Goal: Task Accomplishment & Management: Complete application form

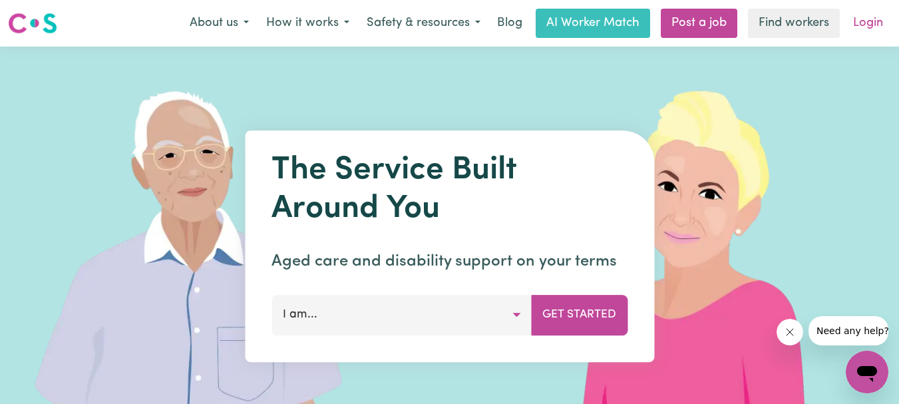
click at [863, 18] on link "Login" at bounding box center [868, 23] width 46 height 29
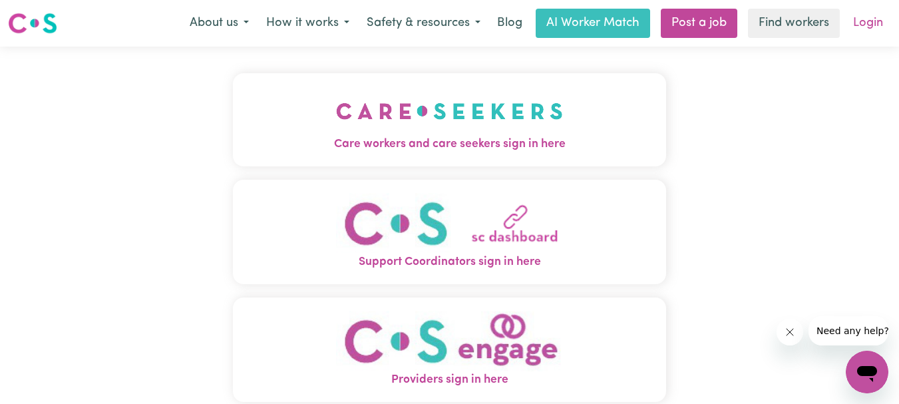
click at [867, 22] on link "Login" at bounding box center [868, 23] width 46 height 29
click at [431, 124] on img "Care workers and care seekers sign in here" at bounding box center [449, 111] width 227 height 49
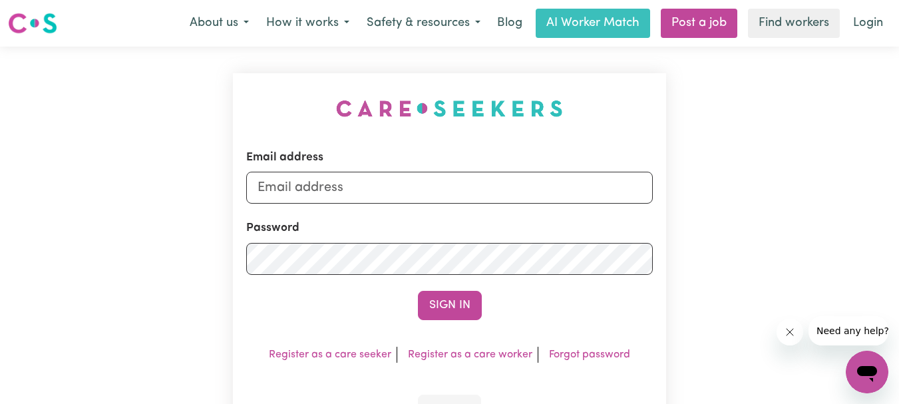
scroll to position [27, 0]
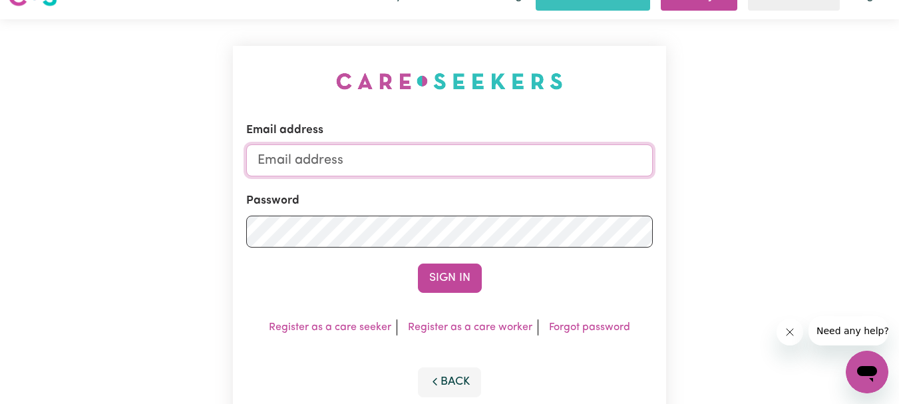
click at [345, 152] on input "Email address" at bounding box center [449, 160] width 407 height 32
type input "[EMAIL_ADDRESS][DOMAIN_NAME]"
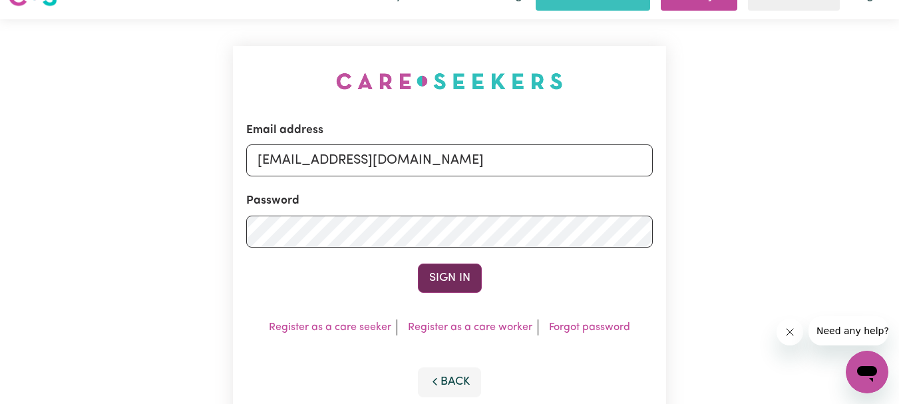
click at [433, 274] on button "Sign In" at bounding box center [450, 278] width 64 height 29
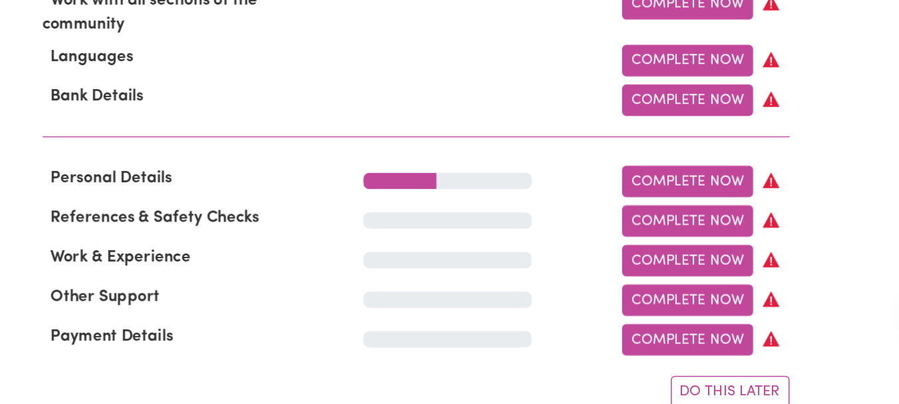
scroll to position [740, 0]
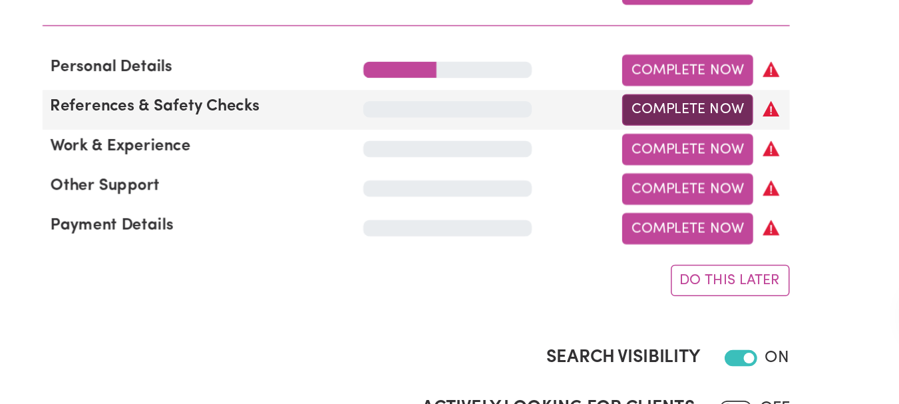
click at [643, 221] on link "Complete Now" at bounding box center [628, 210] width 86 height 21
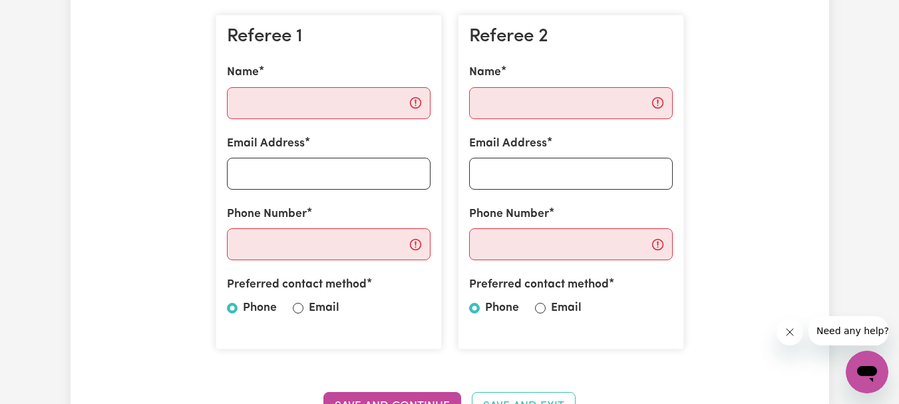
scroll to position [395, 0]
click at [316, 102] on input "Name" at bounding box center [329, 104] width 204 height 32
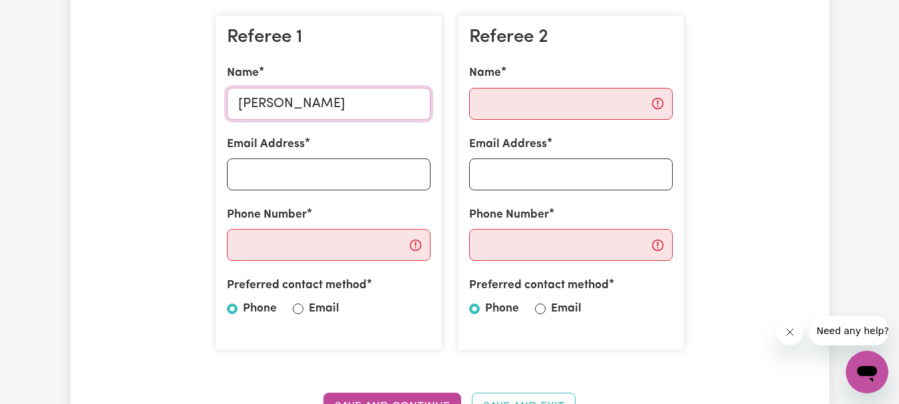
scroll to position [385, 0]
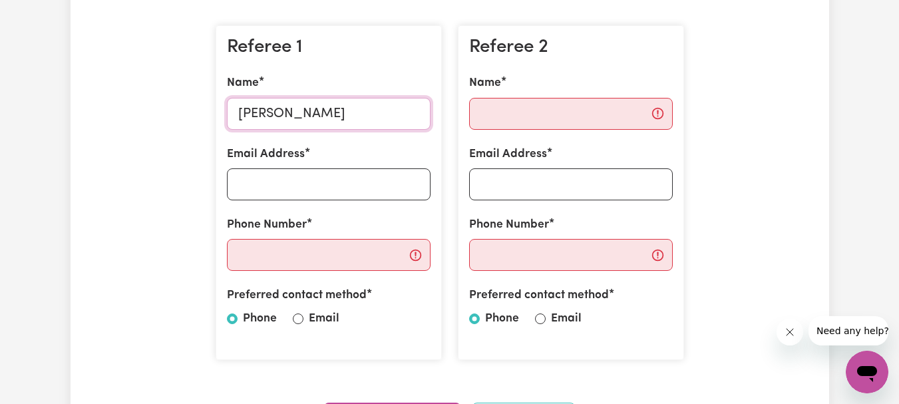
type input "[PERSON_NAME]"
click at [507, 106] on input "Name" at bounding box center [571, 114] width 204 height 32
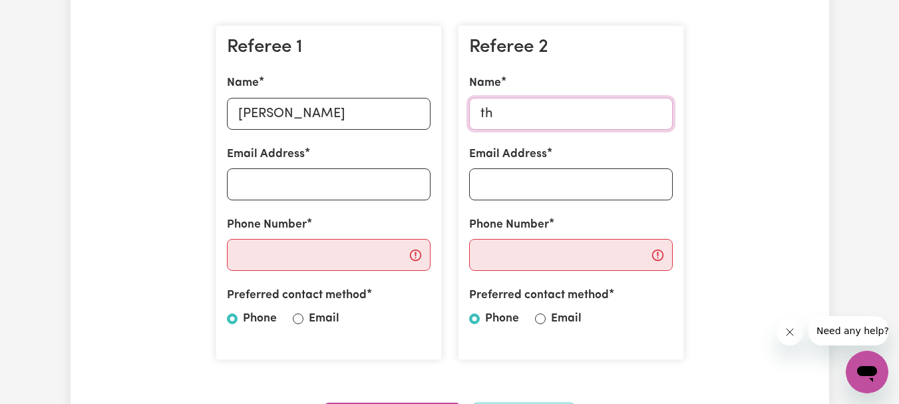
type input "t"
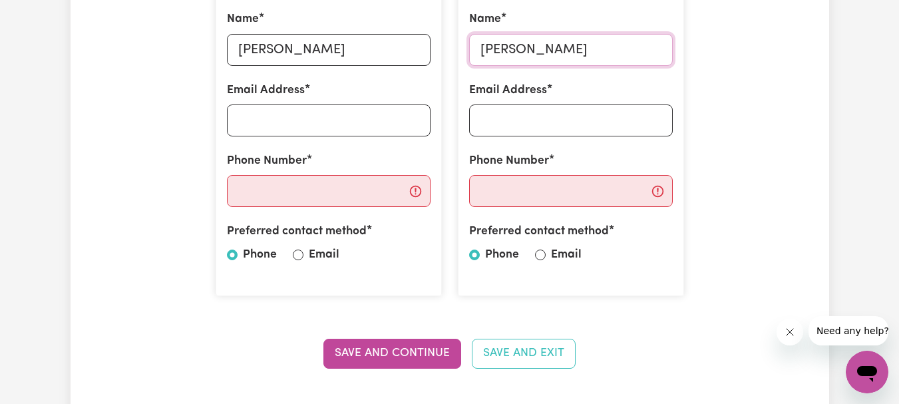
scroll to position [450, 0]
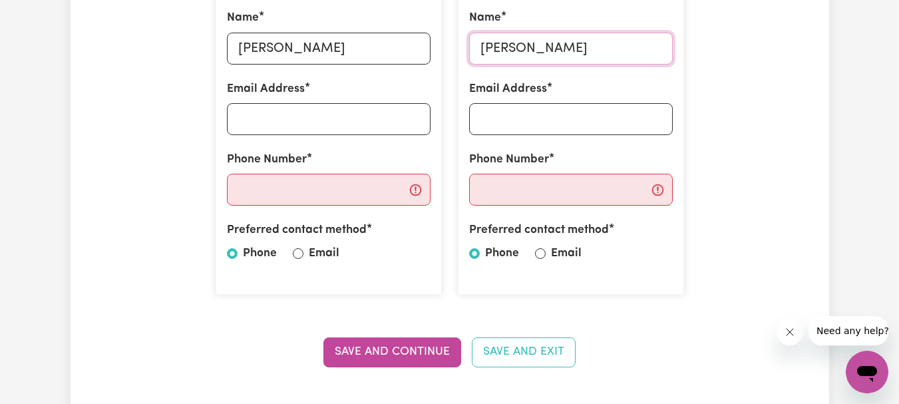
type input "[PERSON_NAME]"
click at [347, 122] on input "Email Address" at bounding box center [329, 119] width 204 height 32
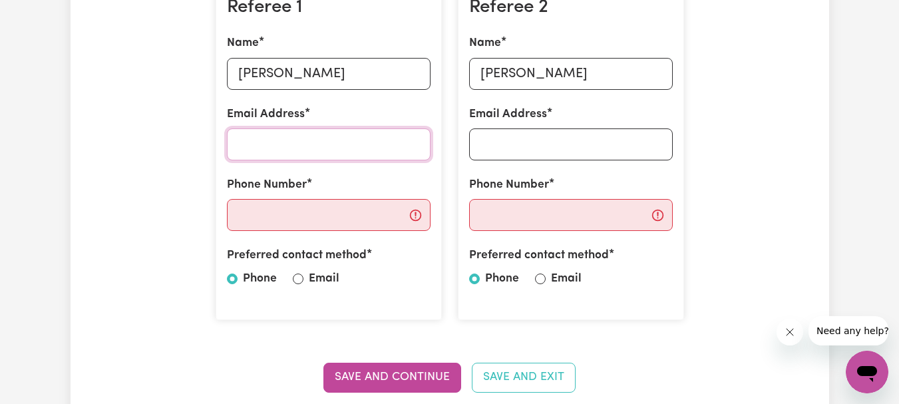
scroll to position [424, 0]
paste input "[EMAIL_ADDRESS][PERSON_NAME][DOMAIN_NAME]"
type input "[EMAIL_ADDRESS][PERSON_NAME][DOMAIN_NAME]"
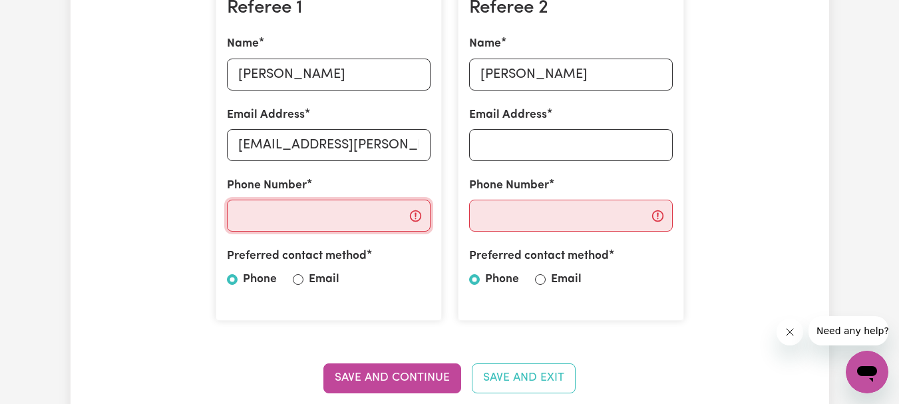
click at [327, 212] on input "Phone Number" at bounding box center [329, 216] width 204 height 32
paste input "0401109641"
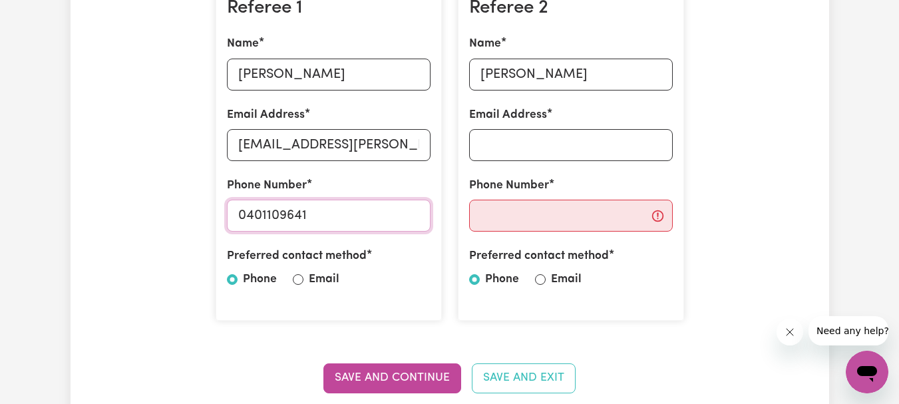
type input "0401109641"
click at [535, 156] on input "Email Address" at bounding box center [571, 145] width 204 height 32
type input "[EMAIL_ADDRESS][DOMAIN_NAME]"
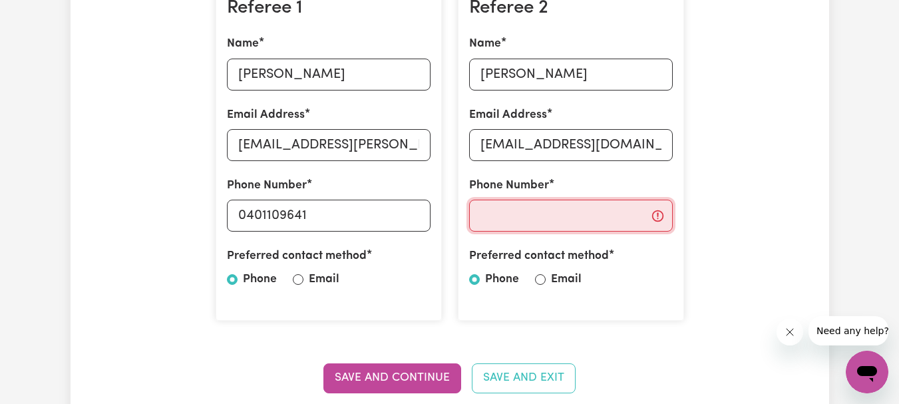
click at [513, 230] on input "Phone Number" at bounding box center [571, 216] width 204 height 32
paste input "0435277351"
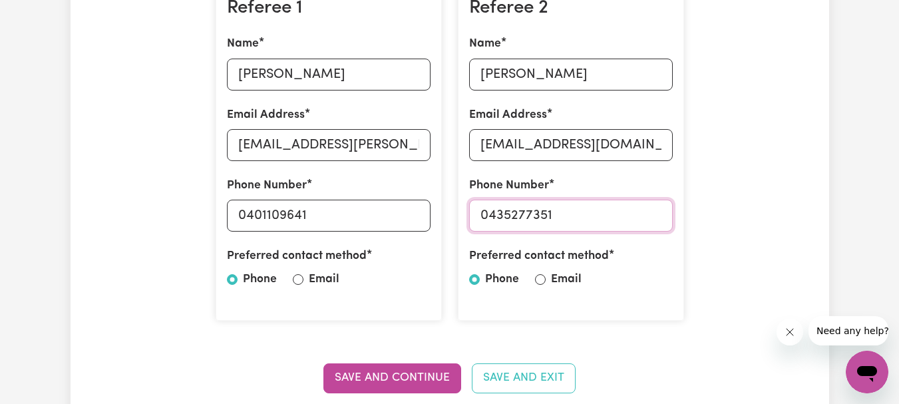
type input "0435277351"
click at [573, 147] on input "[EMAIL_ADDRESS][DOMAIN_NAME]" at bounding box center [571, 145] width 204 height 32
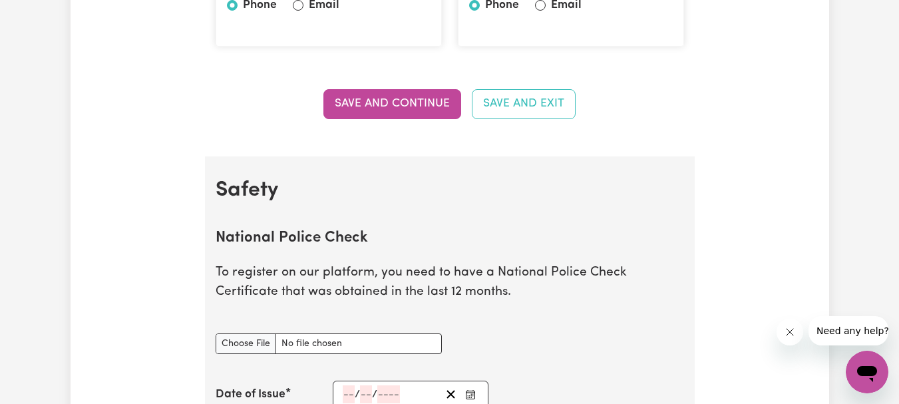
scroll to position [704, 0]
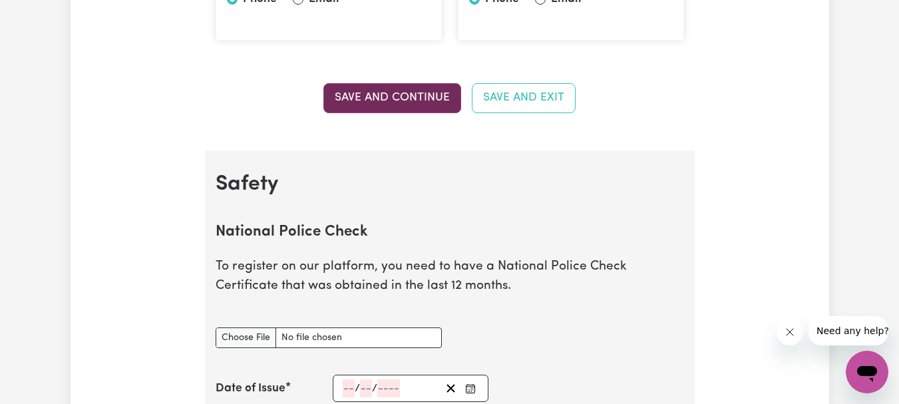
type input "[EMAIL_ADDRESS][DOMAIN_NAME]"
click at [413, 105] on button "Save and Continue" at bounding box center [392, 97] width 138 height 29
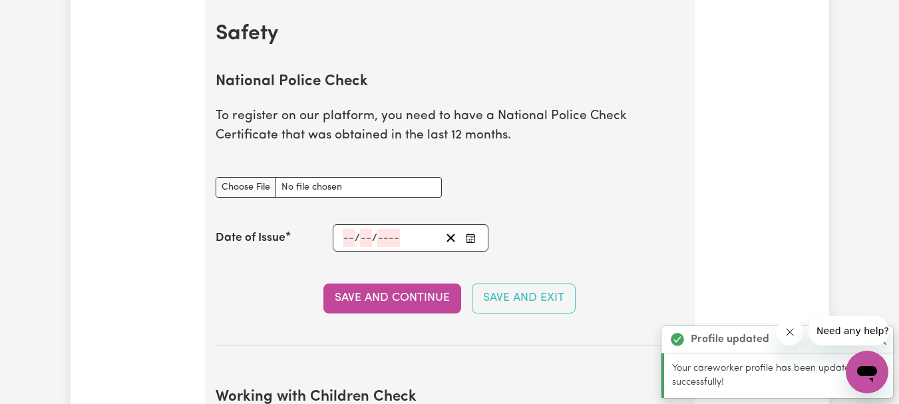
scroll to position [883, 0]
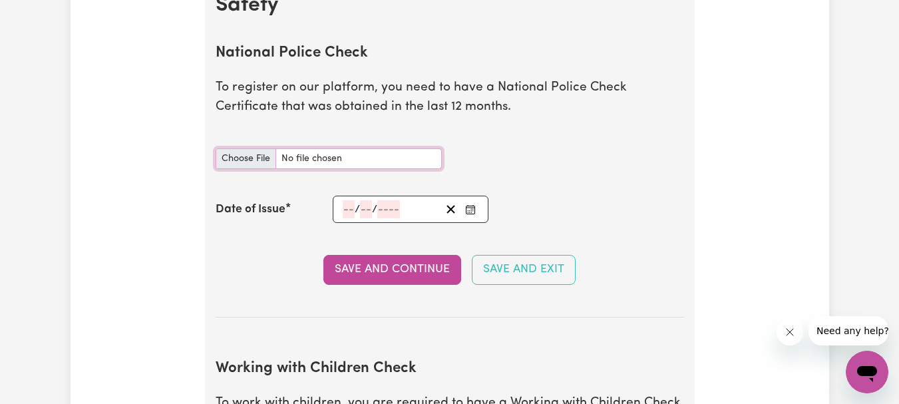
click at [247, 161] on input "National Police Check document" at bounding box center [329, 158] width 226 height 21
type input "C:\fakepath\placement.pdf"
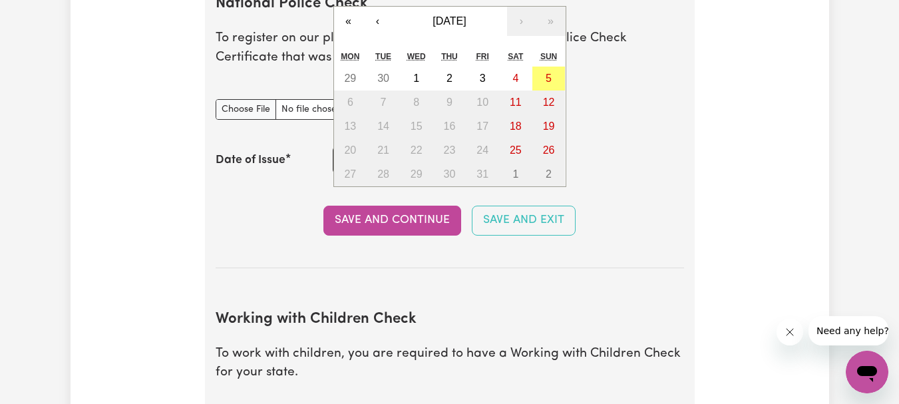
click at [343, 158] on div "/ / « ‹ [DATE] › » Mon Tue Wed Thu Fri Sat Sun 29 30 1 2 3 4 5 6 7 8 9 10 11 12…" at bounding box center [411, 159] width 156 height 27
click at [433, 26] on span "[DATE]" at bounding box center [449, 20] width 33 height 11
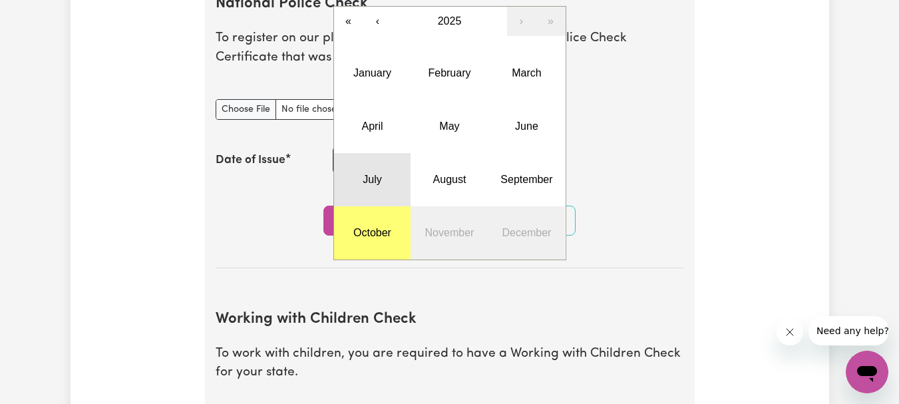
click at [381, 176] on button "July" at bounding box center [372, 179] width 77 height 53
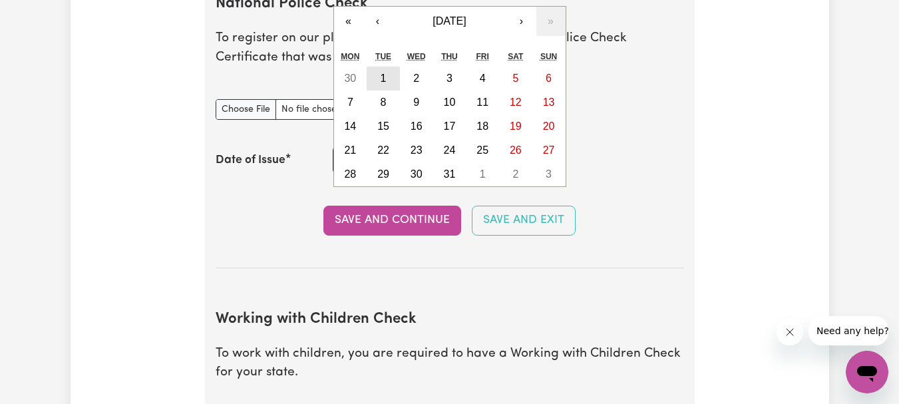
click at [390, 81] on button "1" at bounding box center [383, 79] width 33 height 24
type input "[DATE]"
type input "1"
type input "7"
type input "2025"
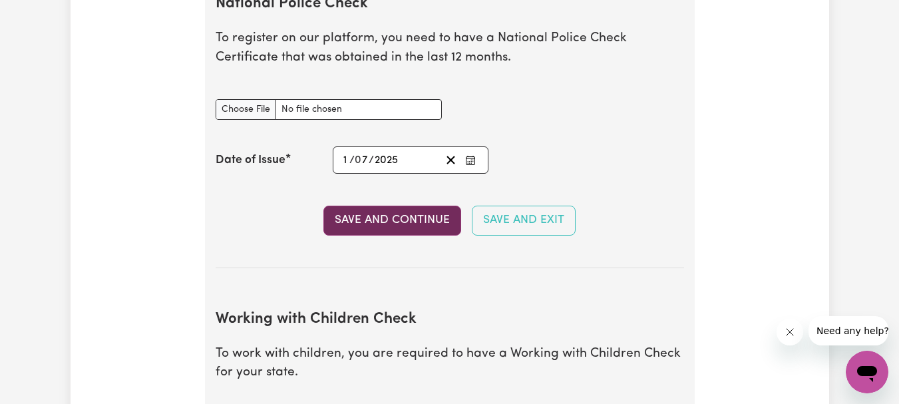
click at [399, 218] on button "Save and Continue" at bounding box center [392, 220] width 138 height 29
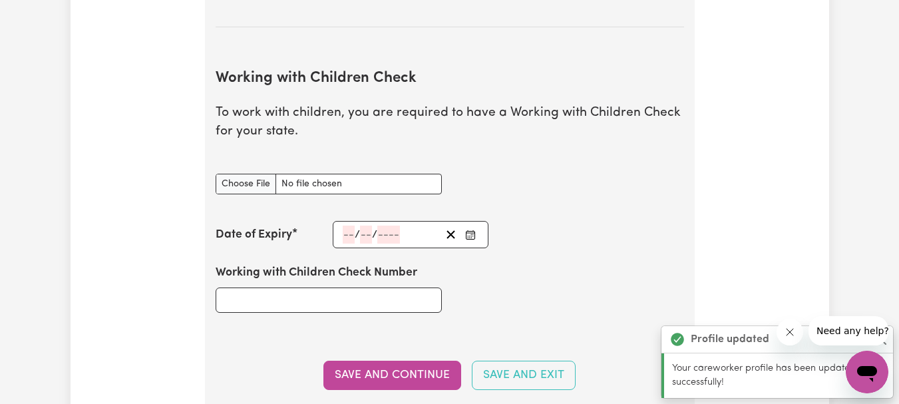
scroll to position [940, 0]
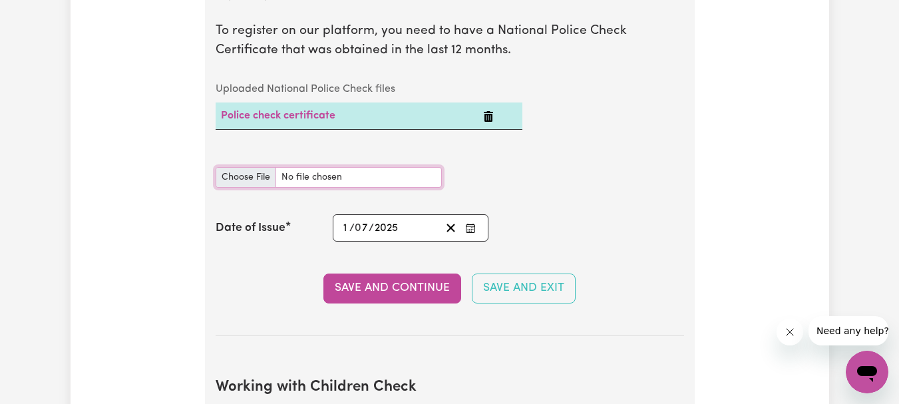
click at [245, 181] on input "National Police Check document" at bounding box center [329, 177] width 226 height 21
type input "C:\fakepath\placement.pdf"
click at [385, 288] on button "Save and Continue" at bounding box center [392, 288] width 138 height 29
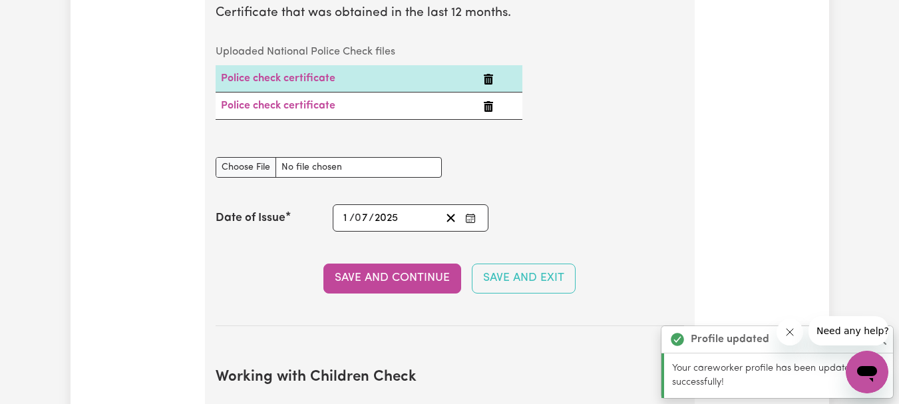
scroll to position [951, 0]
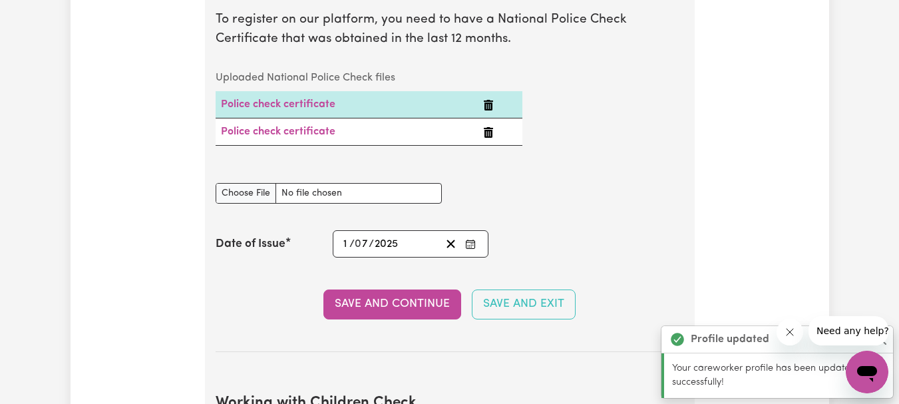
click at [489, 105] on icon "Delete Police check certificate" at bounding box center [488, 105] width 11 height 11
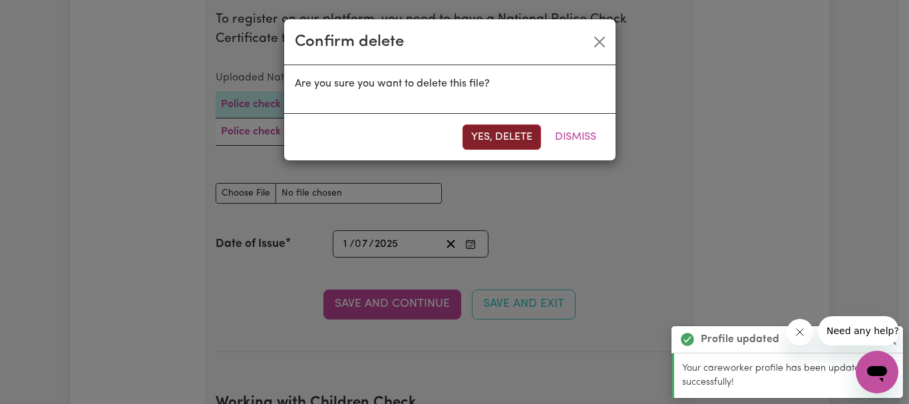
click at [497, 134] on button "Yes, delete" at bounding box center [502, 136] width 79 height 25
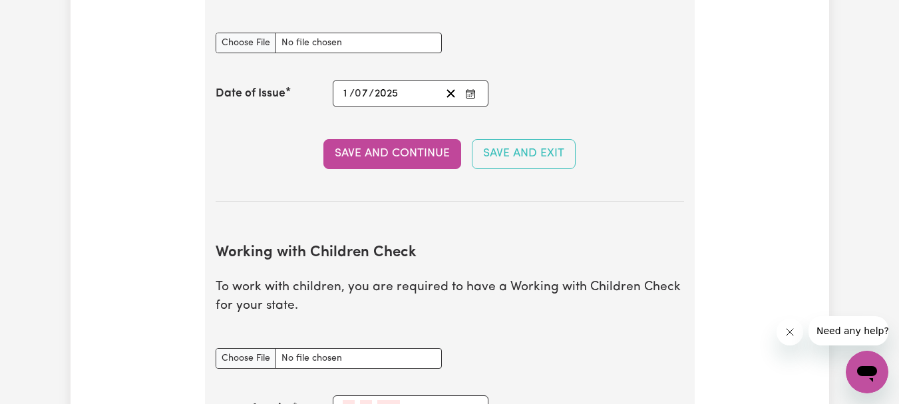
scroll to position [1235, 0]
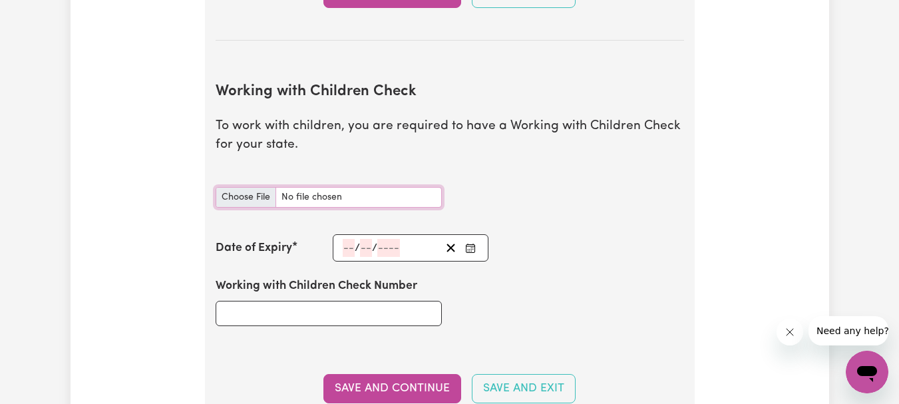
click at [219, 196] on input "Working with Children Check document" at bounding box center [329, 197] width 226 height 21
type input "C:\fakepath\Gmail - DHS Working with Children Check ([PERSON_NAME]) [DLM=OFFICI…"
click at [348, 248] on input "number" at bounding box center [349, 248] width 12 height 18
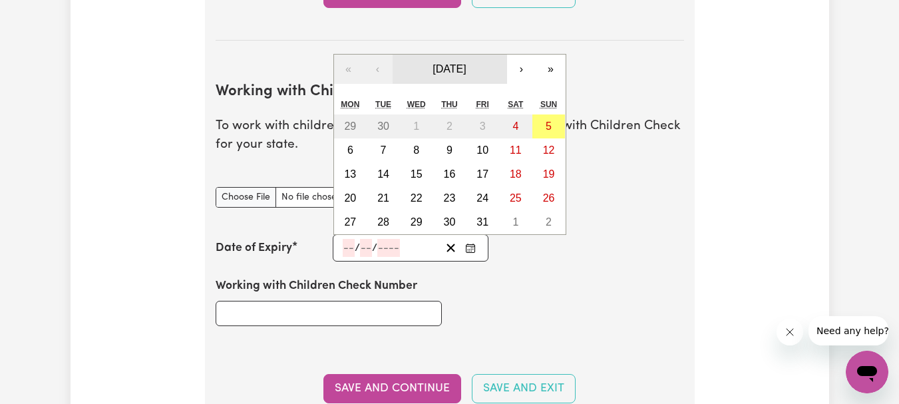
click at [445, 76] on button "[DATE]" at bounding box center [450, 69] width 114 height 29
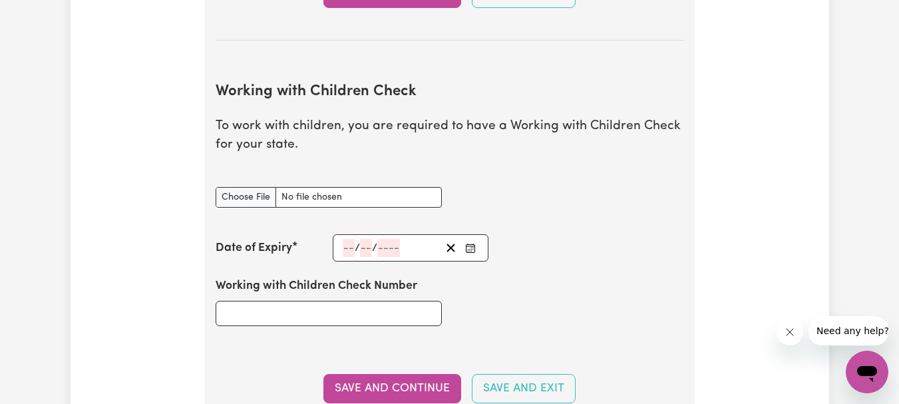
click at [645, 209] on div "Working with Children Check document" at bounding box center [450, 197] width 485 height 53
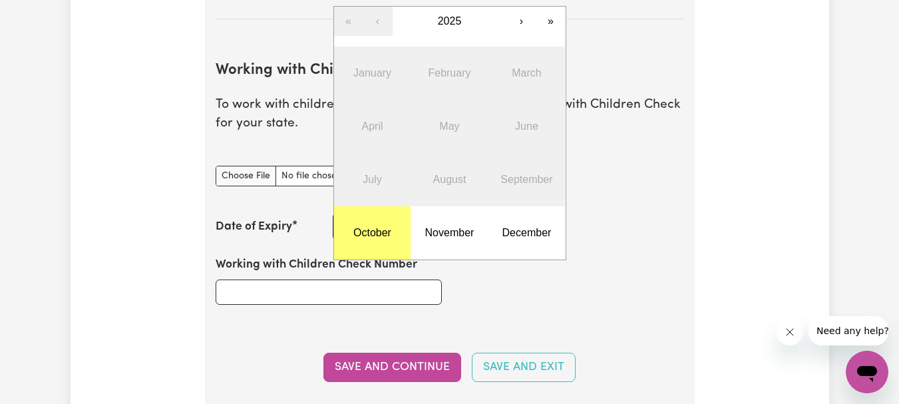
click at [343, 227] on div "/ / « ‹ 2025 › » January February March April May June July August September Oc…" at bounding box center [411, 226] width 156 height 27
type input "11"
click at [462, 13] on button "2025" at bounding box center [450, 21] width 114 height 29
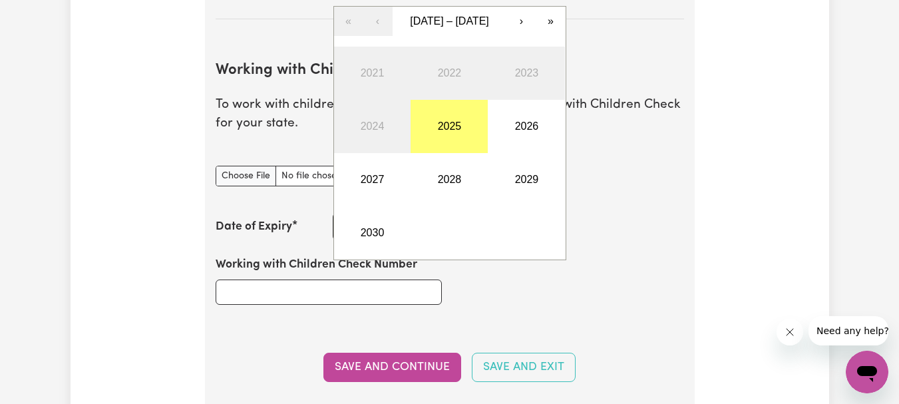
click at [580, 298] on div "Working with Children Check Number" at bounding box center [450, 280] width 485 height 80
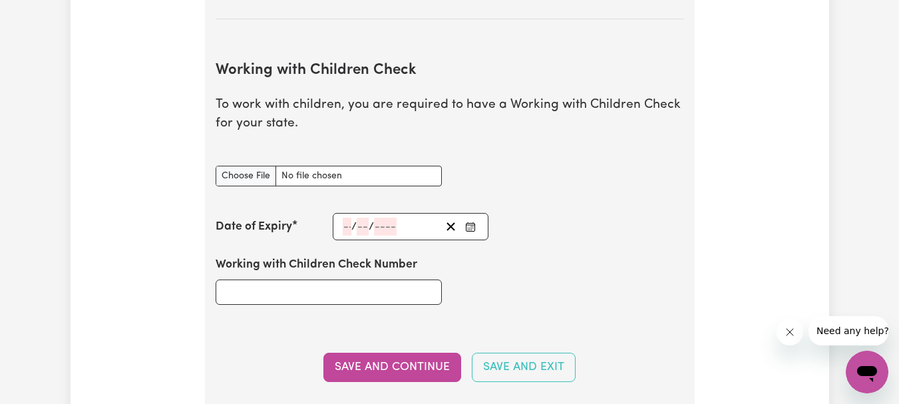
click at [361, 227] on div "/ / « ‹ [DATE] – [DATE] › » 2021 2022 2023 2024 2025 2026 2027 2028 2029 2030" at bounding box center [411, 226] width 156 height 27
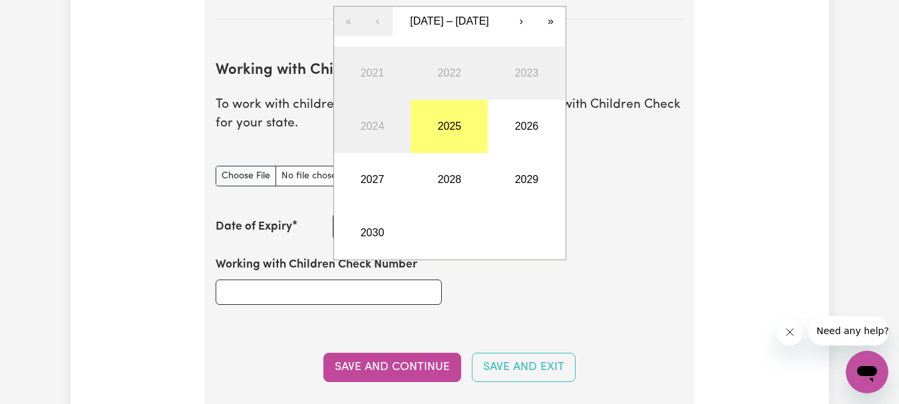
click at [510, 324] on section "Working with Children Check To work with children, you are required to have a W…" at bounding box center [450, 228] width 469 height 374
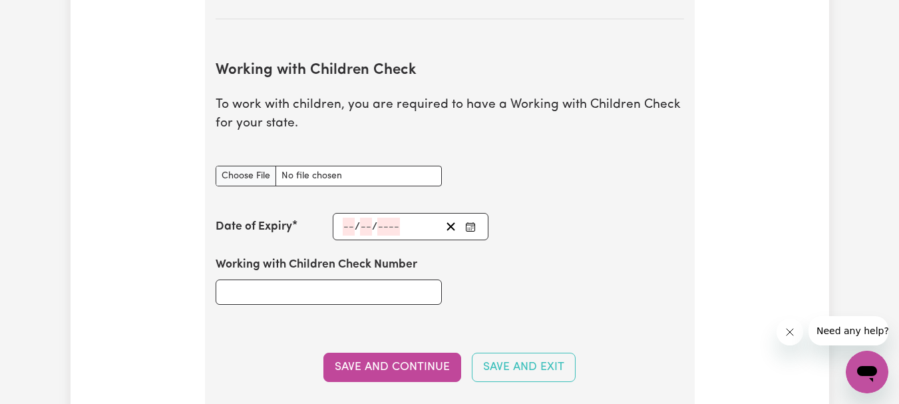
click at [339, 225] on div "/ / « ‹ [DATE] – [DATE] › » 2021 2022 2023 2024 2025 2026 2027 2028 2029 2030" at bounding box center [411, 226] width 156 height 27
click at [343, 226] on div "/ / « ‹ [DATE] – [DATE] › » 2021 2022 2023 2024 2025 2026 2027 2028 2029 2030" at bounding box center [411, 226] width 156 height 27
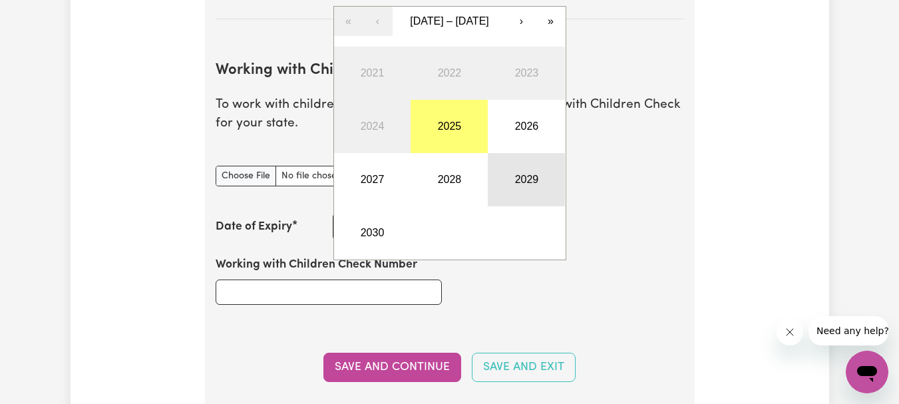
click at [510, 182] on button "2029" at bounding box center [526, 179] width 77 height 53
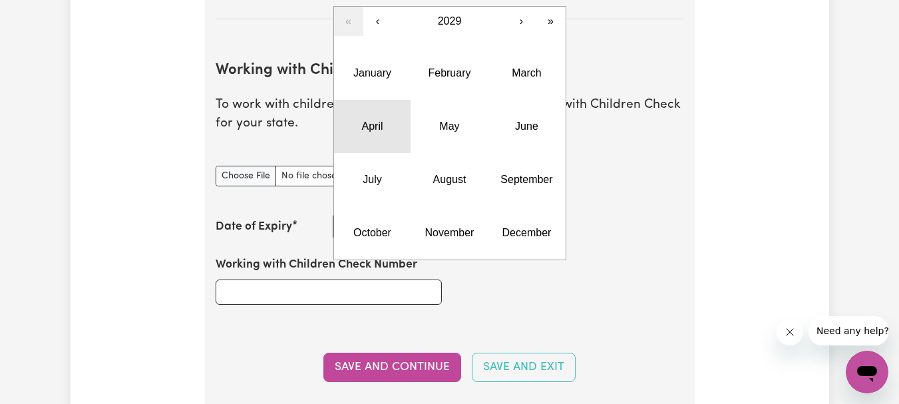
click at [361, 124] on button "April" at bounding box center [372, 126] width 77 height 53
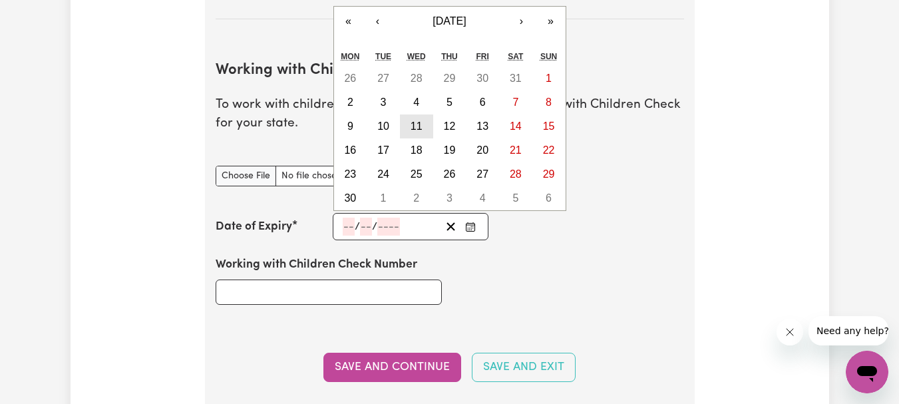
click at [415, 120] on button "11" at bounding box center [416, 126] width 33 height 24
type input "[DATE]"
type input "11"
type input "4"
type input "2029"
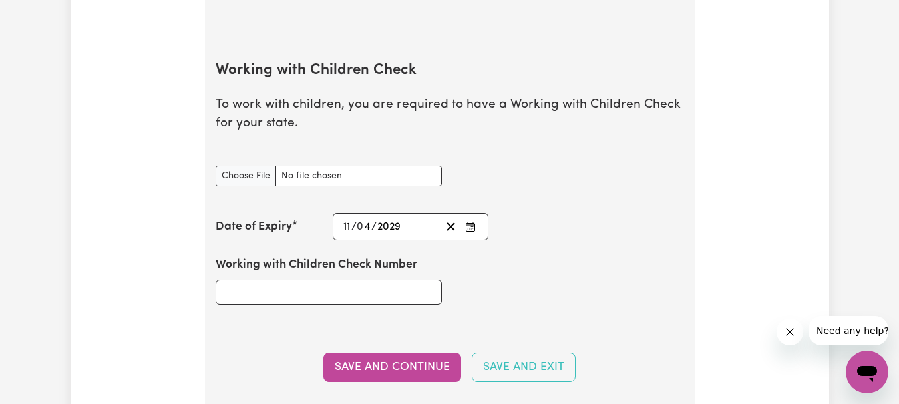
scroll to position [1356, 0]
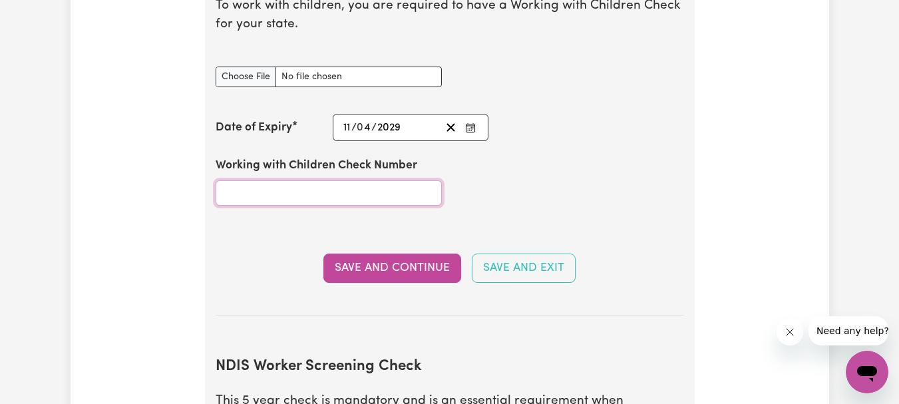
click at [287, 197] on input "Working with Children Check Number" at bounding box center [329, 192] width 226 height 25
paste input "12043916"
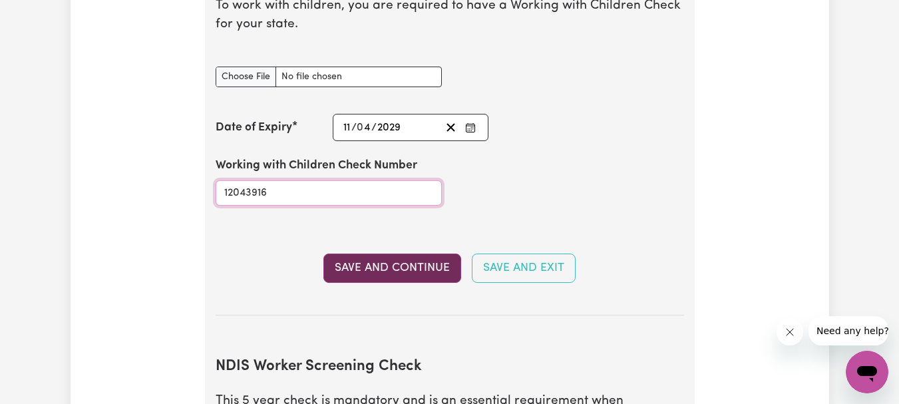
type input "12043916"
click at [382, 263] on button "Save and Continue" at bounding box center [392, 268] width 138 height 29
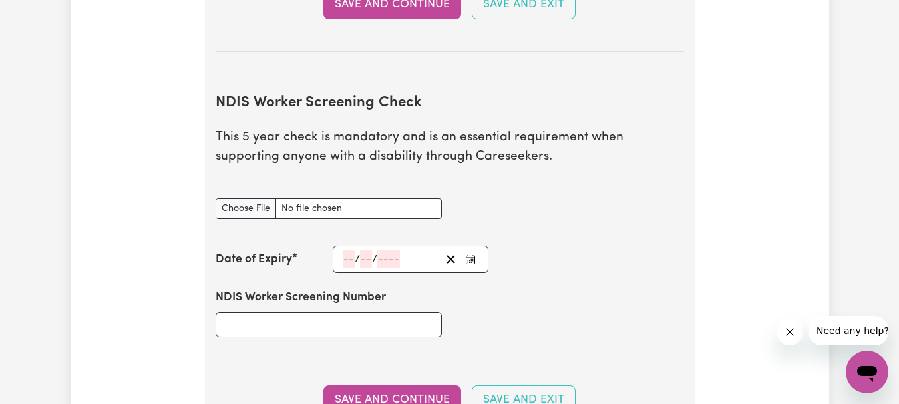
scroll to position [1684, 0]
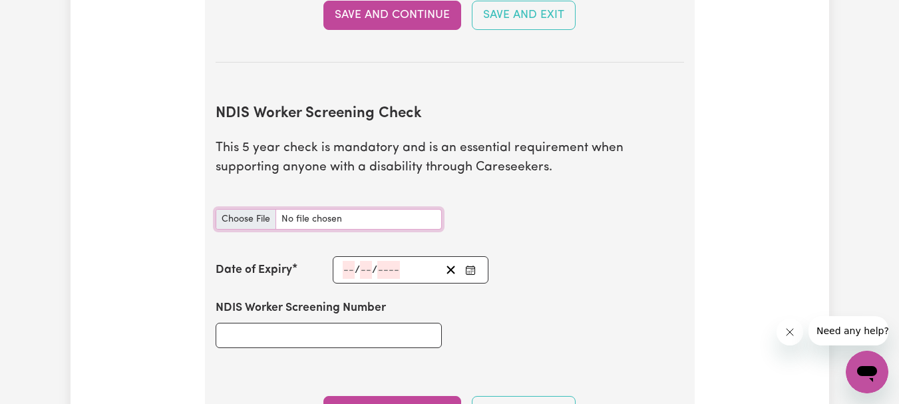
click at [252, 218] on input "NDIS Worker Screening Check document" at bounding box center [329, 219] width 226 height 21
type input "C:\fakepath\Gmail - DHS NDIS worker check ([PERSON_NAME]) Notice of Clearance […"
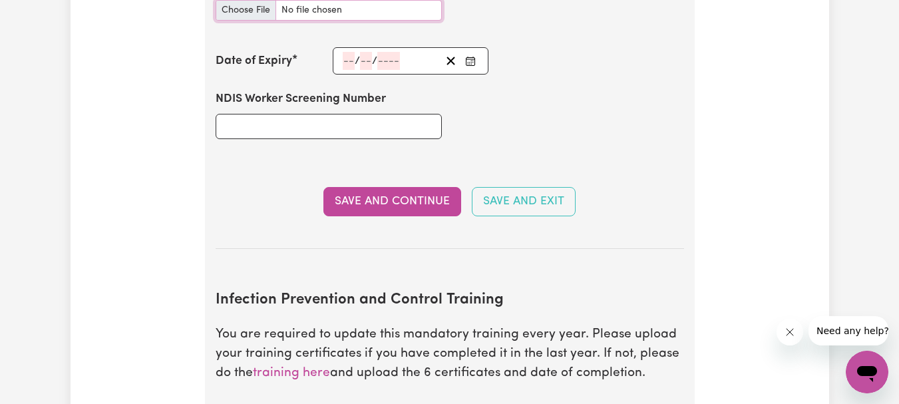
scroll to position [1892, 0]
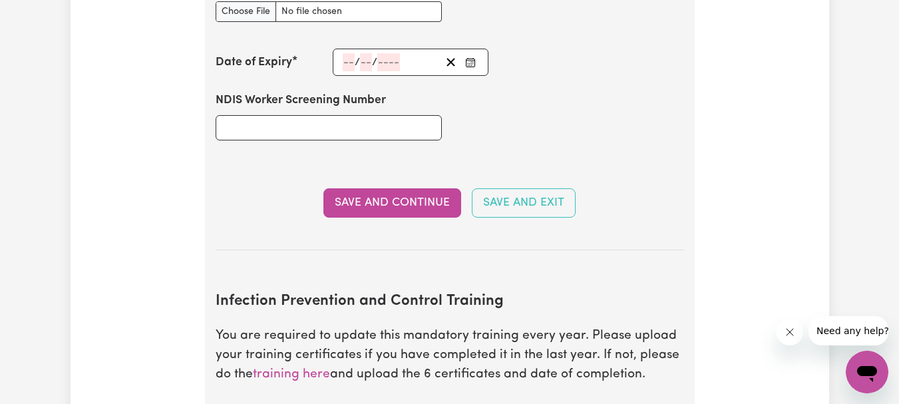
click at [347, 65] on div "/ /" at bounding box center [411, 62] width 156 height 27
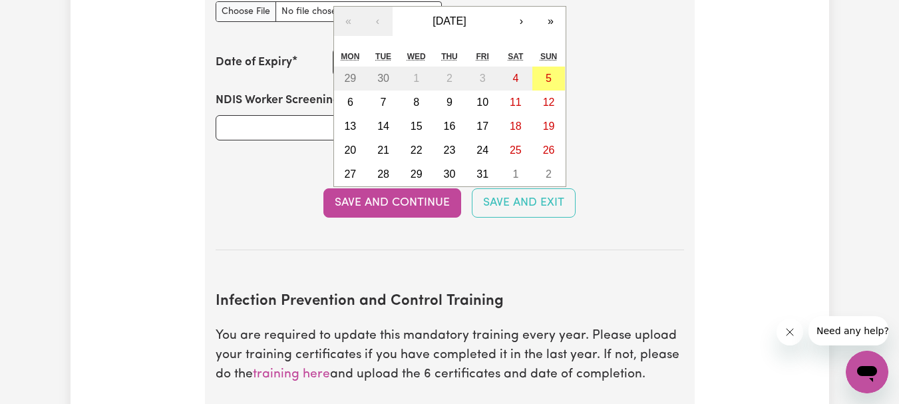
click at [666, 97] on div "NDIS Worker Screening Number" at bounding box center [450, 116] width 485 height 80
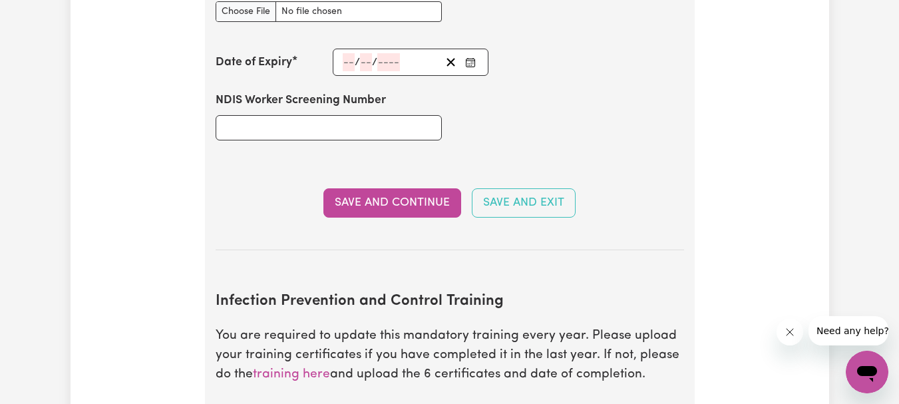
click at [345, 61] on div "/ / « ‹ [DATE] › » Mon Tue Wed Thu Fri Sat Sun 29 30 1 2 3 4 5 6 7 8 9 10 11 12…" at bounding box center [411, 62] width 156 height 27
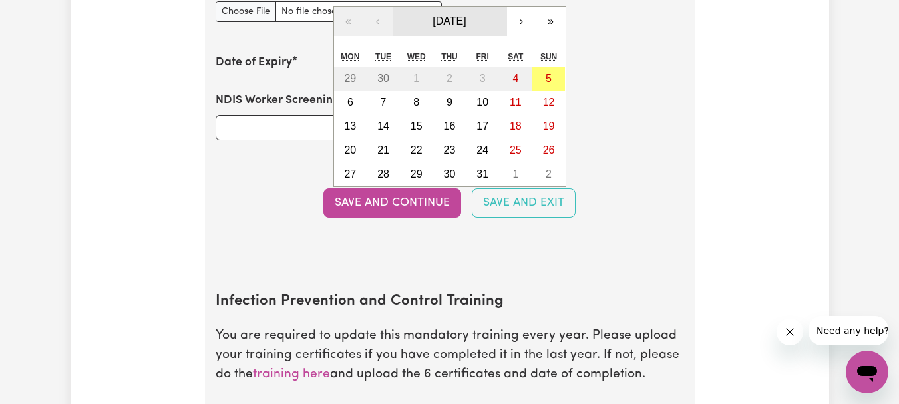
click at [466, 21] on span "[DATE]" at bounding box center [449, 20] width 33 height 11
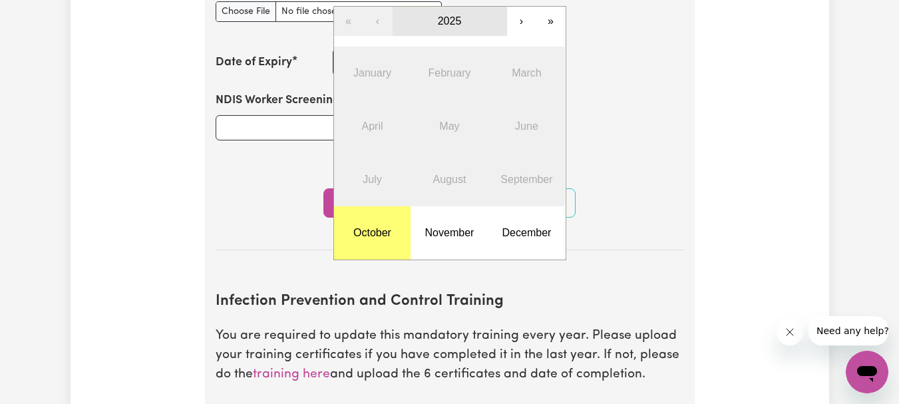
click at [431, 25] on button "2025" at bounding box center [450, 21] width 114 height 29
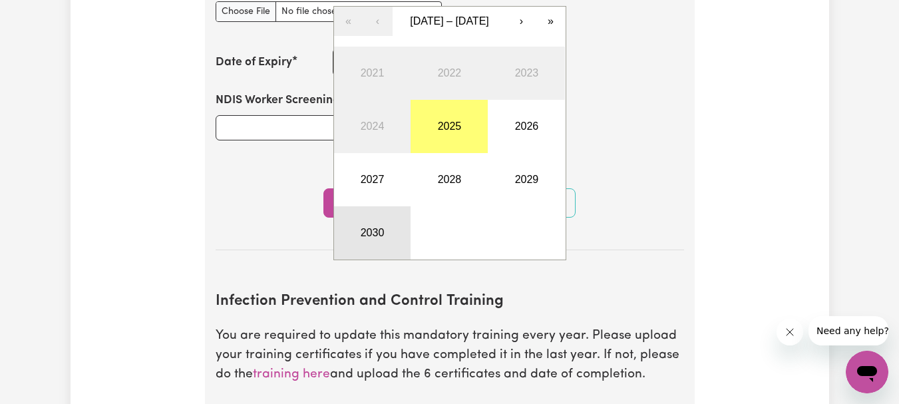
click at [348, 236] on button "2030" at bounding box center [372, 232] width 77 height 53
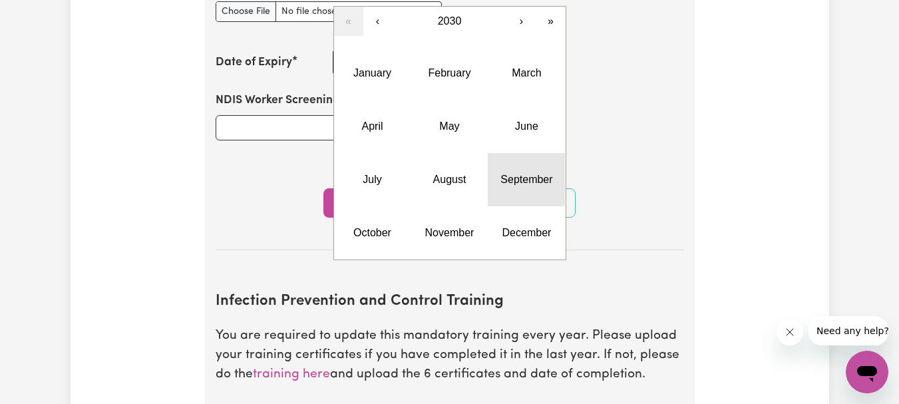
click at [515, 183] on abbr "September" at bounding box center [527, 179] width 52 height 11
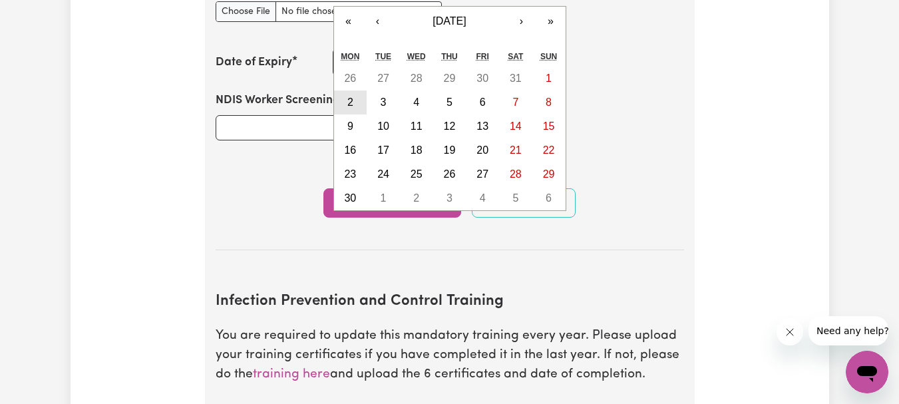
click at [353, 106] on abbr "2" at bounding box center [350, 102] width 6 height 11
type input "[DATE]"
type input "2"
type input "9"
type input "2030"
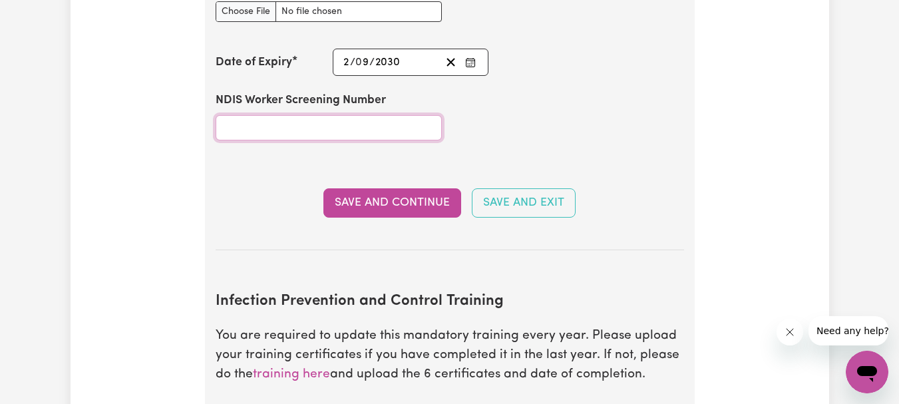
click at [306, 126] on input "NDIS Worker Screening Number" at bounding box center [329, 127] width 226 height 25
paste input "30360038"
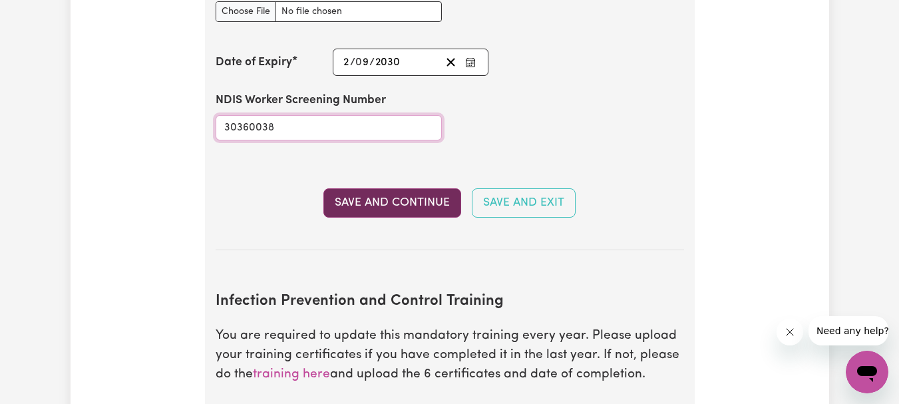
type input "30360038"
click at [421, 195] on button "Save and Continue" at bounding box center [392, 202] width 138 height 29
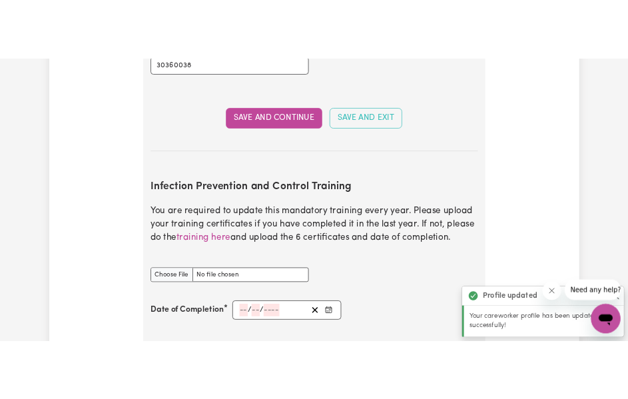
scroll to position [2163, 0]
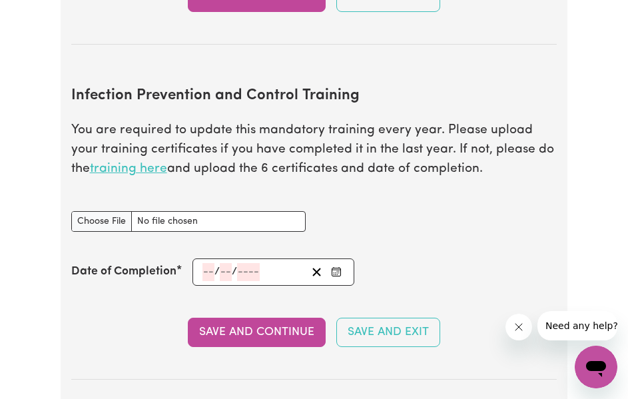
click at [118, 175] on link "training here" at bounding box center [128, 168] width 77 height 13
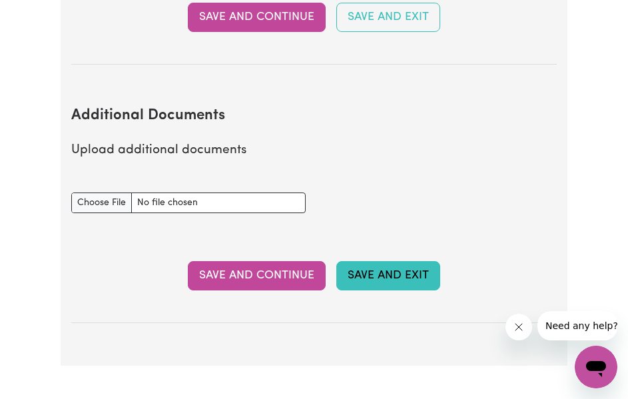
scroll to position [2477, 0]
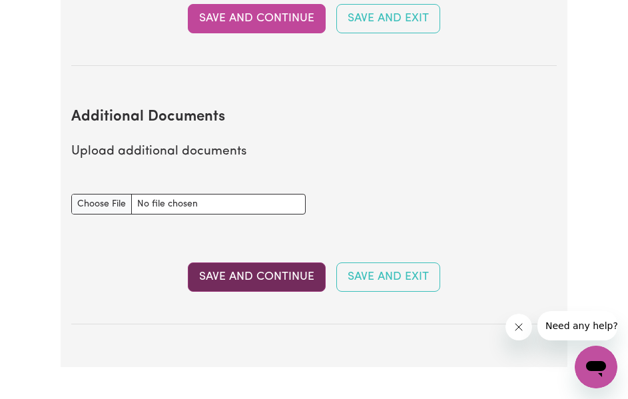
click at [250, 282] on button "Save and Continue" at bounding box center [257, 276] width 138 height 29
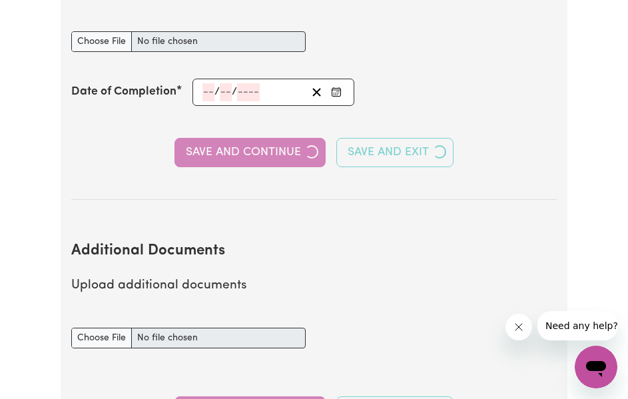
select select "Certificate III (Individual Support)"
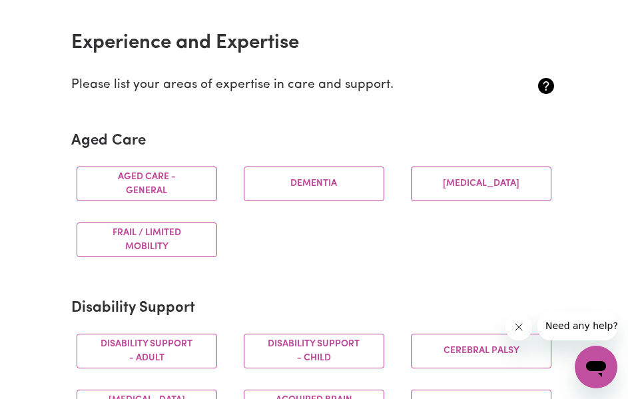
scroll to position [295, 0]
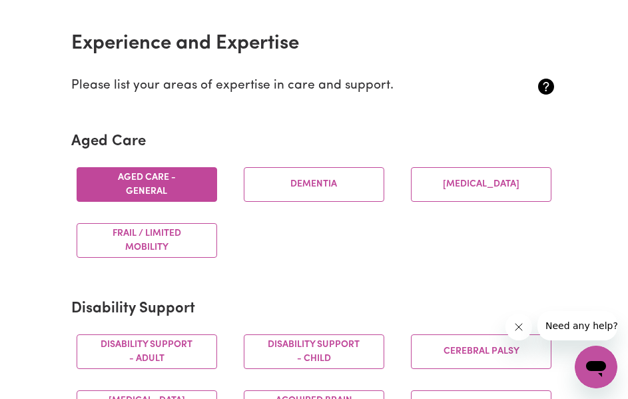
click at [186, 177] on button "Aged care - General" at bounding box center [147, 184] width 140 height 35
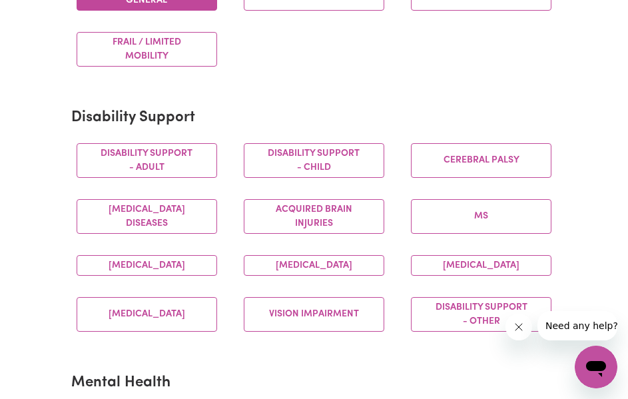
scroll to position [503, 0]
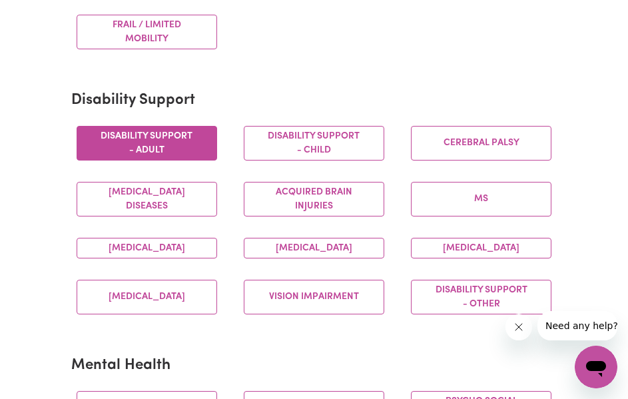
click at [162, 152] on button "Disability support - Adult" at bounding box center [147, 143] width 140 height 35
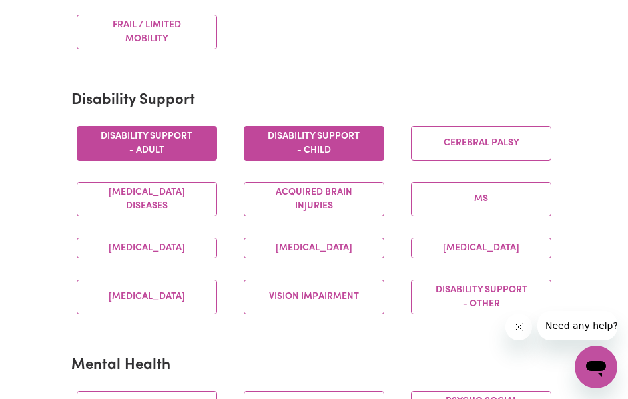
click at [323, 144] on button "Disability support - Child" at bounding box center [314, 143] width 140 height 35
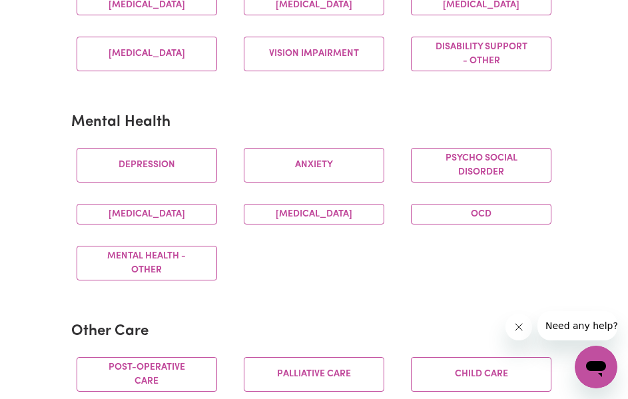
scroll to position [745, 0]
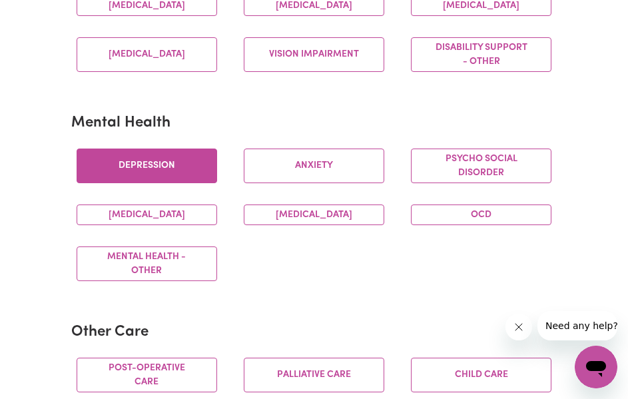
click at [152, 183] on button "Depression" at bounding box center [147, 165] width 140 height 35
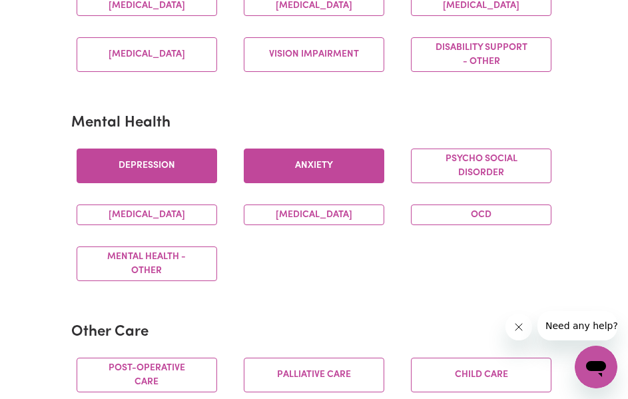
click at [327, 183] on button "Anxiety" at bounding box center [314, 165] width 140 height 35
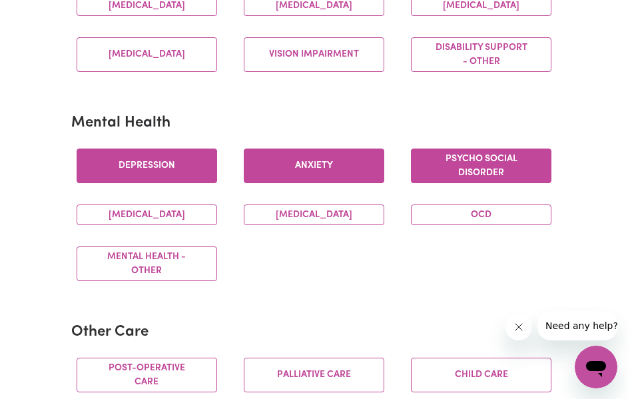
click at [497, 183] on button "Psycho social disorder" at bounding box center [481, 165] width 140 height 35
click at [481, 183] on button "Psycho social disorder" at bounding box center [481, 165] width 140 height 35
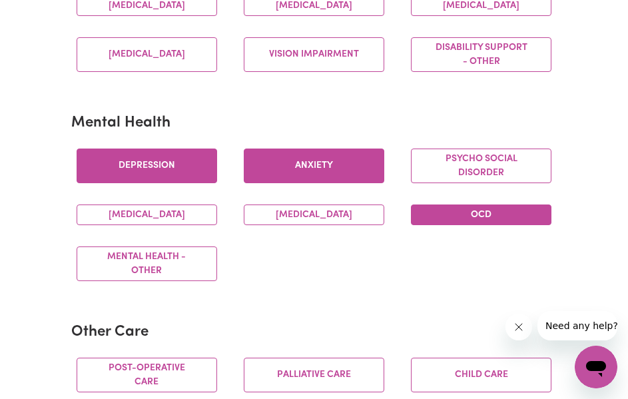
click at [468, 225] on button "OCD" at bounding box center [481, 214] width 140 height 21
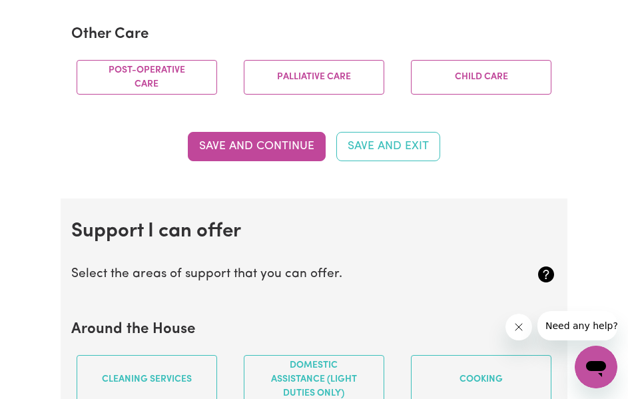
scroll to position [1046, 0]
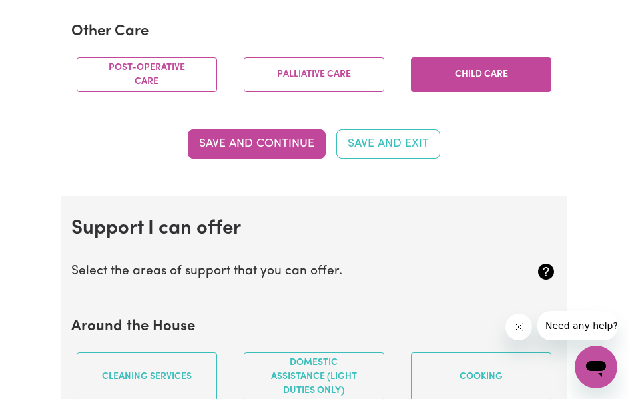
click at [477, 92] on button "Child care" at bounding box center [481, 74] width 140 height 35
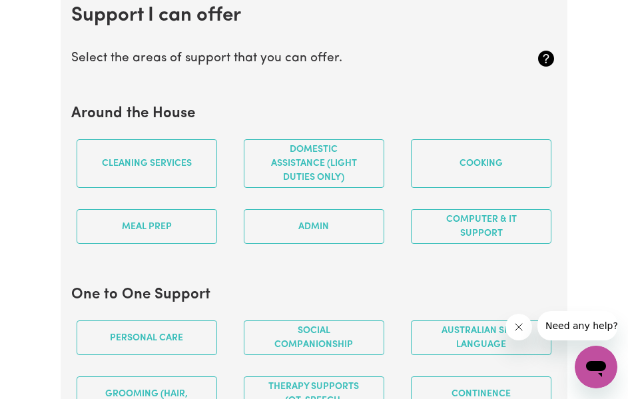
scroll to position [1075, 0]
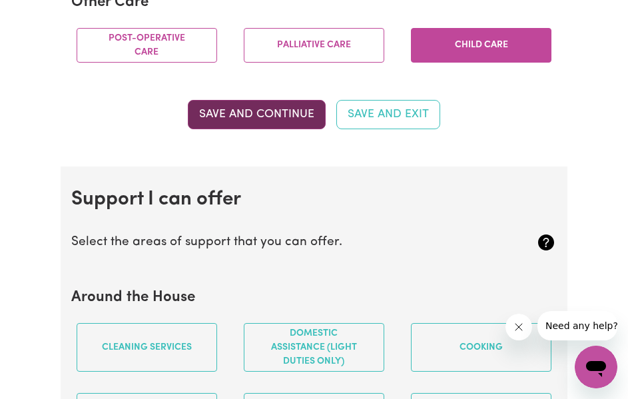
click at [216, 120] on button "Save and Continue" at bounding box center [257, 114] width 138 height 29
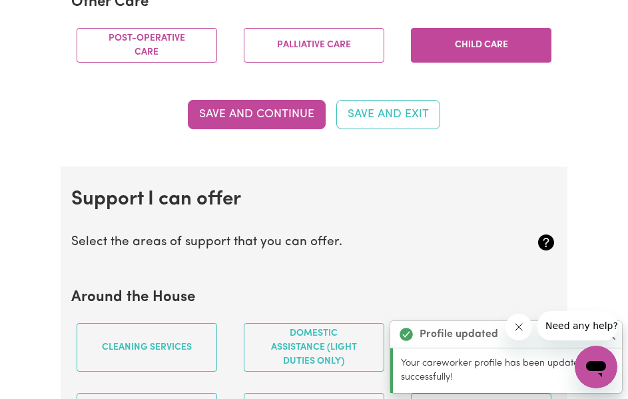
scroll to position [1256, 0]
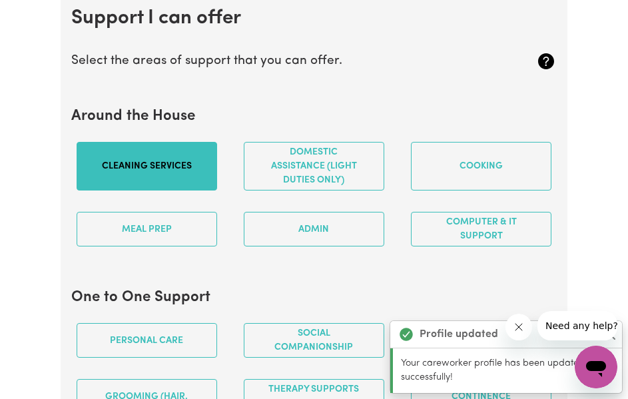
click at [185, 169] on button "Cleaning services" at bounding box center [147, 166] width 140 height 49
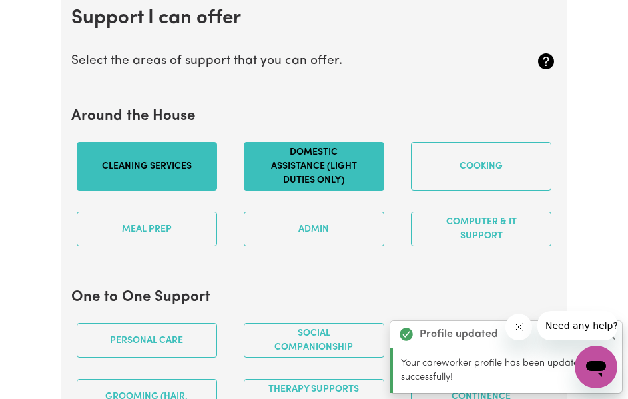
click at [339, 169] on button "Domestic assistance (light duties only)" at bounding box center [314, 166] width 140 height 49
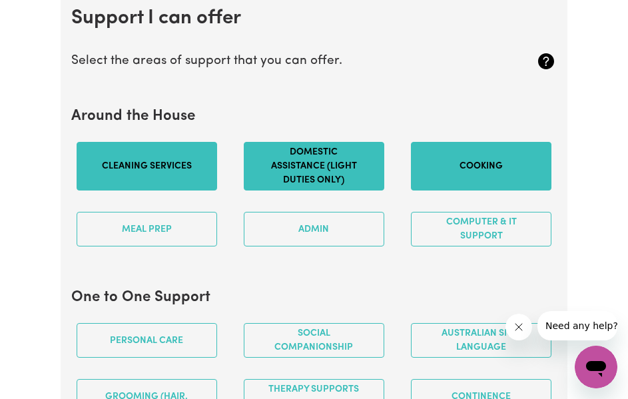
click at [525, 164] on button "Cooking" at bounding box center [481, 166] width 140 height 49
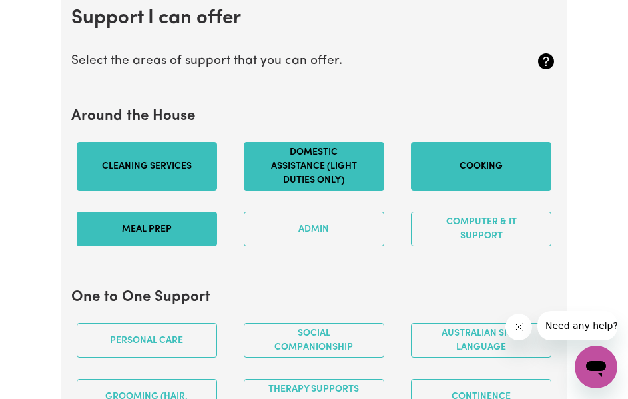
click at [112, 240] on button "Meal prep" at bounding box center [147, 229] width 140 height 35
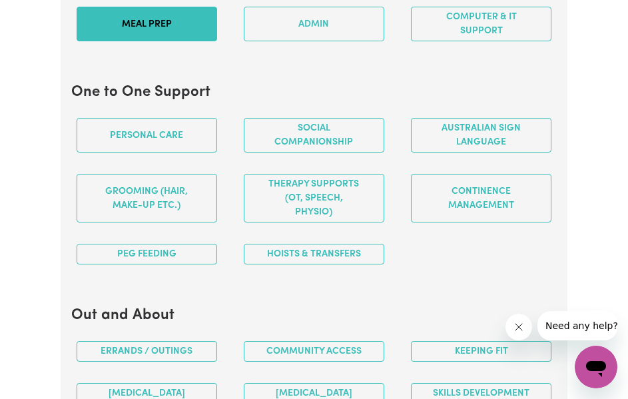
scroll to position [1462, 0]
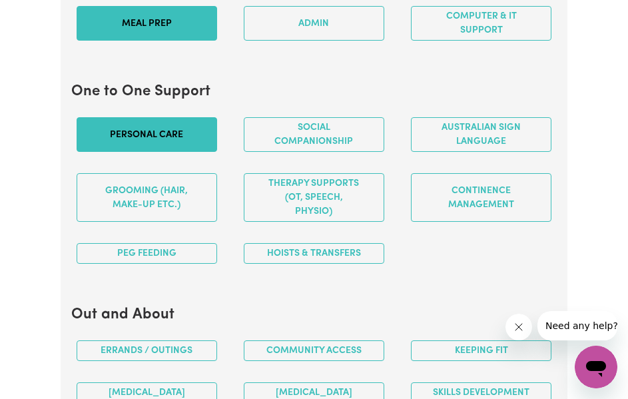
click at [140, 138] on button "Personal care" at bounding box center [147, 134] width 140 height 35
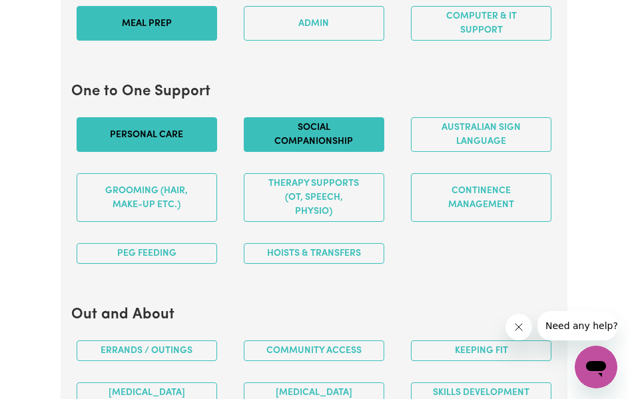
click at [345, 152] on button "Social companionship" at bounding box center [314, 134] width 140 height 35
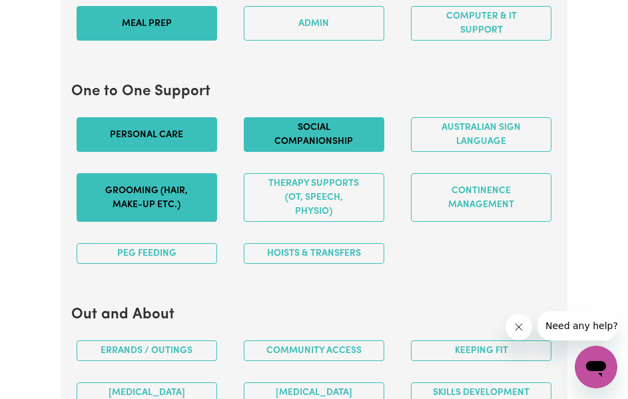
click at [172, 198] on button "Grooming (hair, make-up etc.)" at bounding box center [147, 197] width 140 height 49
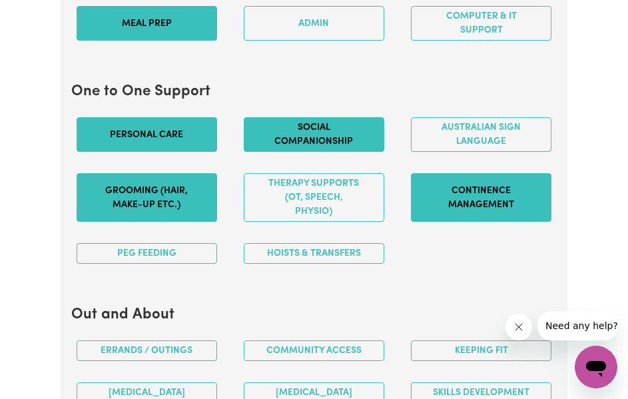
click at [508, 201] on button "Continence management" at bounding box center [481, 197] width 140 height 49
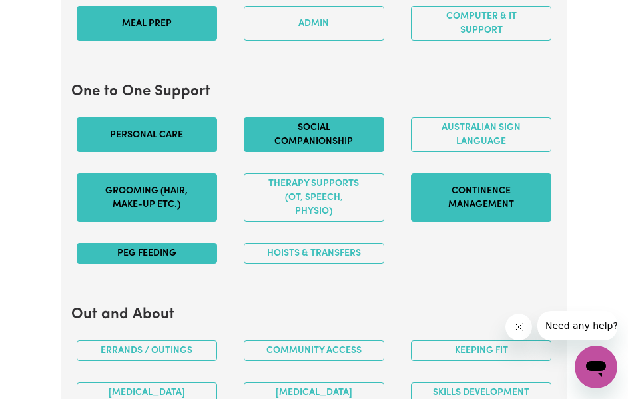
click at [153, 260] on button "PEG feeding" at bounding box center [147, 253] width 140 height 21
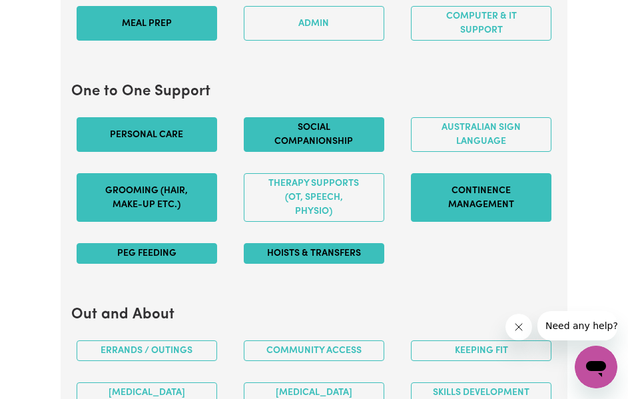
click at [354, 254] on button "Hoists & transfers" at bounding box center [314, 253] width 140 height 21
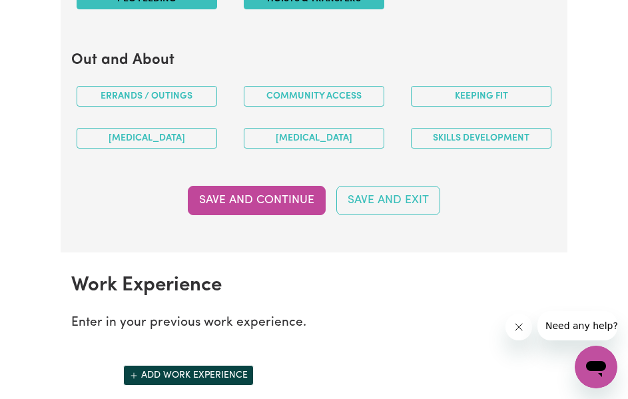
scroll to position [1736, 0]
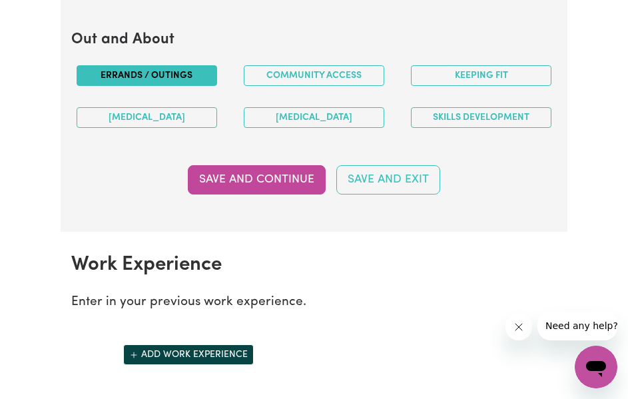
click at [188, 70] on button "Errands / Outings" at bounding box center [147, 75] width 140 height 21
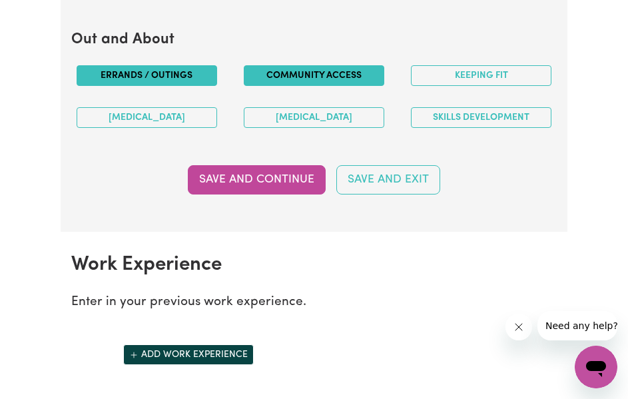
click at [358, 75] on button "Community access" at bounding box center [314, 75] width 140 height 21
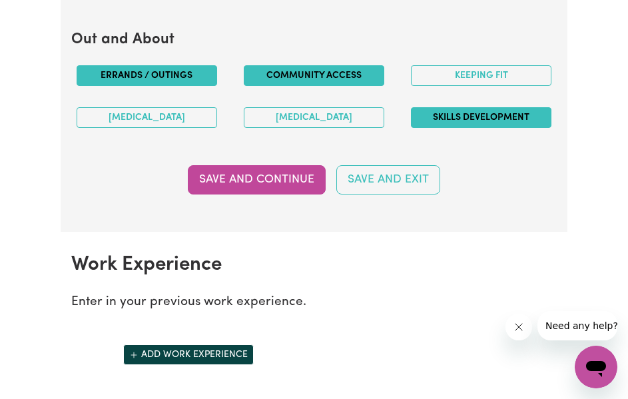
click at [469, 118] on button "Skills Development" at bounding box center [481, 117] width 140 height 21
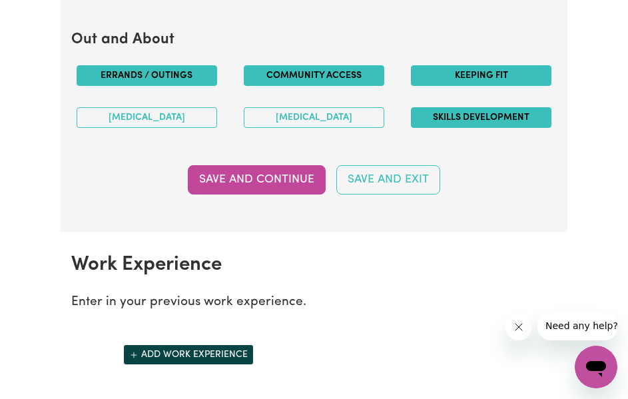
click at [459, 79] on button "Keeping fit" at bounding box center [481, 75] width 140 height 21
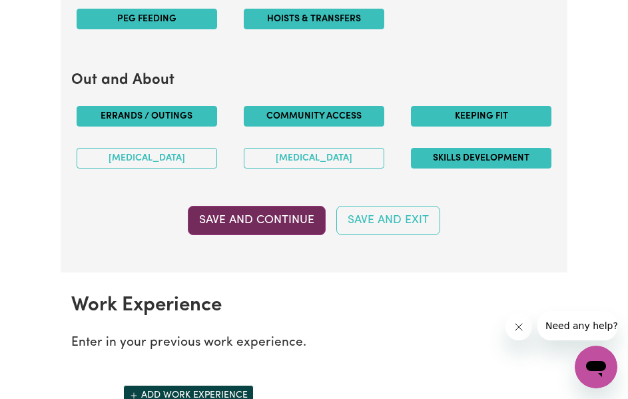
scroll to position [1945, 0]
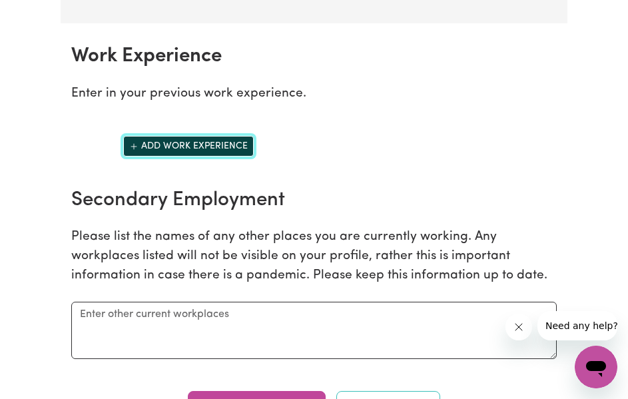
click at [192, 142] on button "Add work experience" at bounding box center [188, 146] width 130 height 21
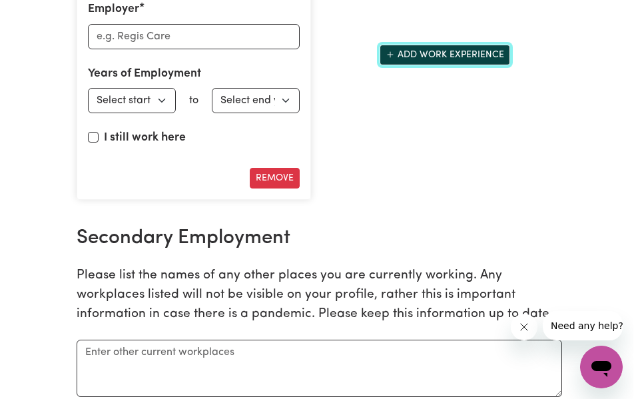
scroll to position [2165, 0]
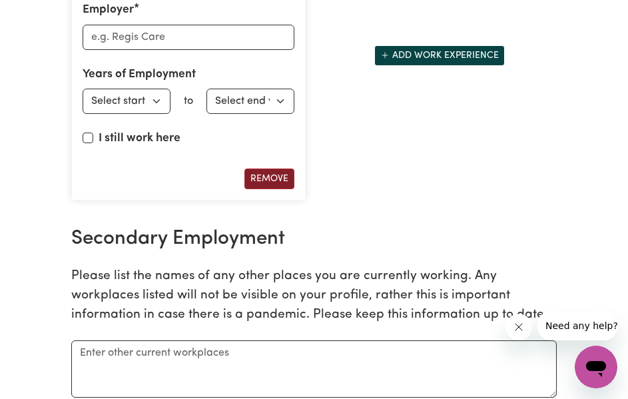
click at [278, 187] on button "Remove" at bounding box center [269, 178] width 50 height 21
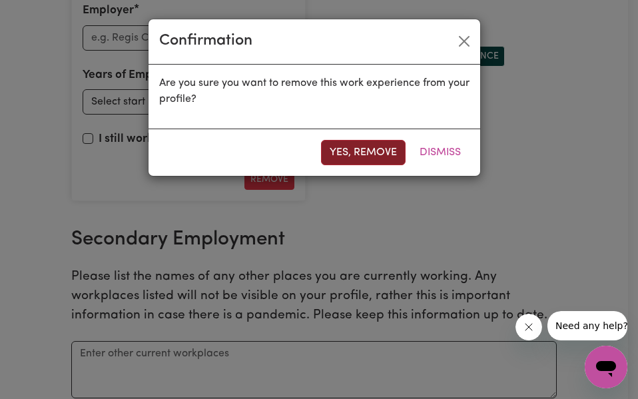
click at [385, 151] on button "Yes, remove" at bounding box center [363, 152] width 85 height 25
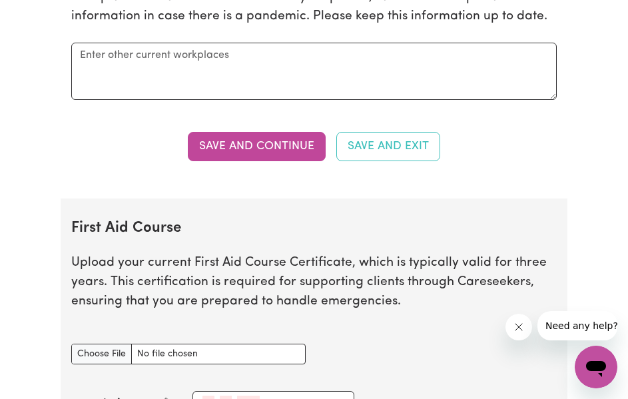
scroll to position [2203, 0]
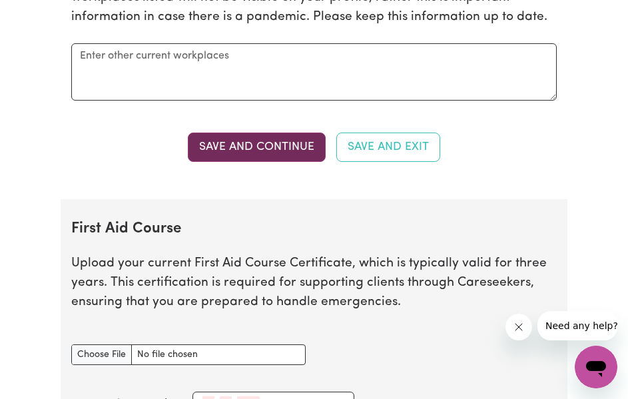
click at [262, 144] on button "Save and Continue" at bounding box center [257, 146] width 138 height 29
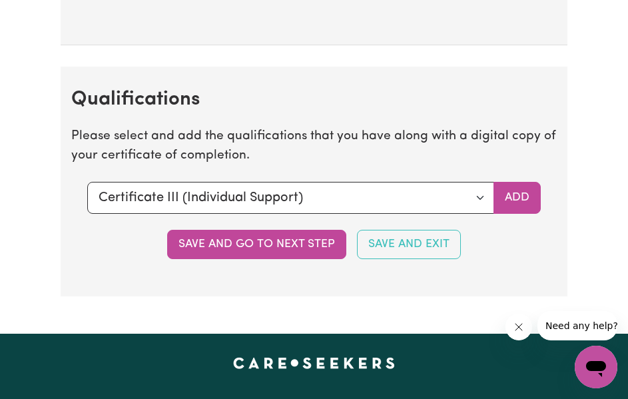
scroll to position [3048, 0]
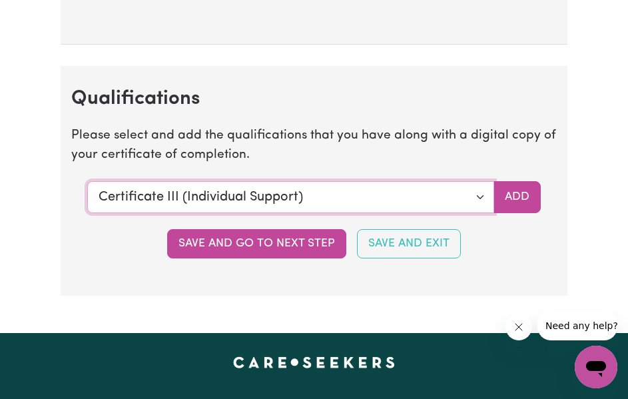
click at [260, 197] on select "Select a qualification to add... Certificate III (Individual Support) Certifica…" at bounding box center [290, 197] width 407 height 32
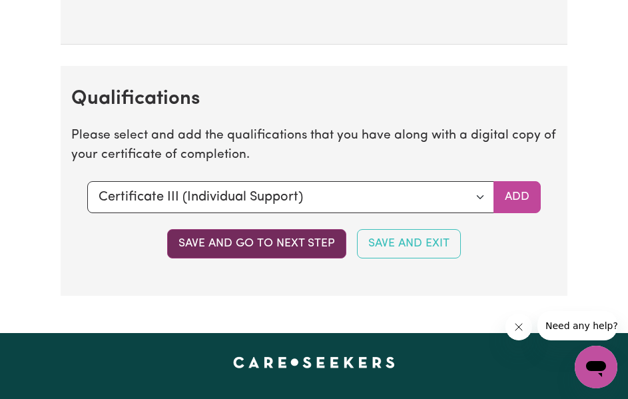
click at [294, 256] on button "Save and go to next step" at bounding box center [256, 243] width 179 height 29
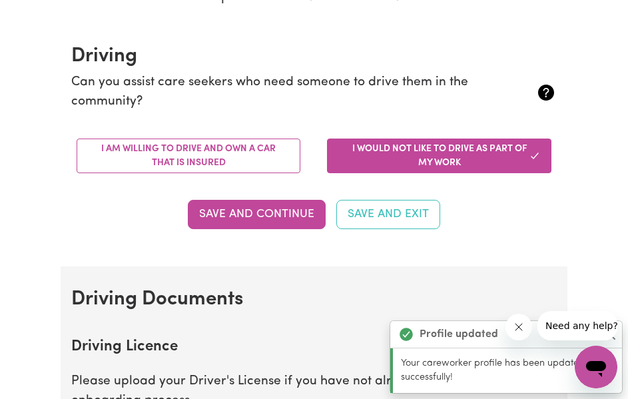
scroll to position [282, 0]
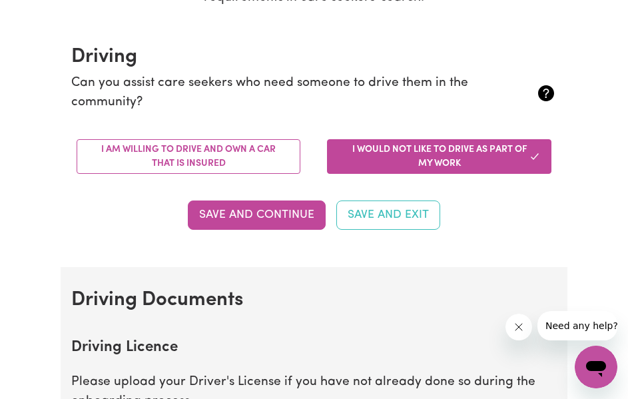
click at [410, 167] on button "I would not like to drive as part of my work" at bounding box center [439, 156] width 224 height 35
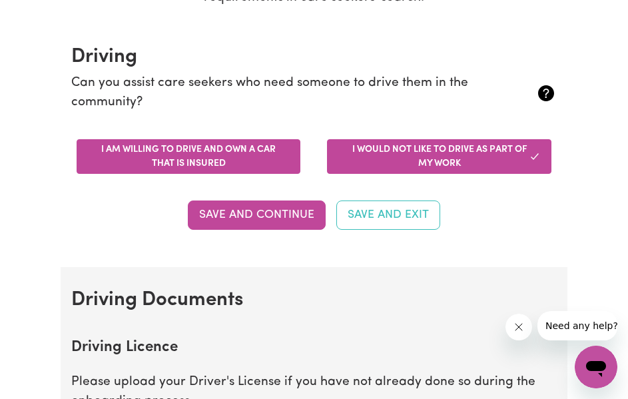
click at [214, 153] on button "I am willing to drive and own a car that is insured" at bounding box center [189, 156] width 224 height 35
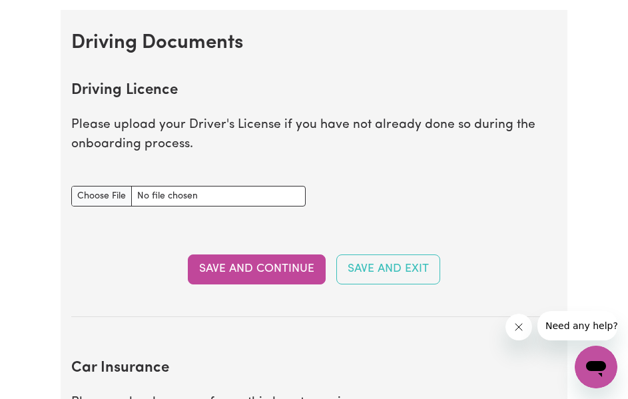
scroll to position [539, 0]
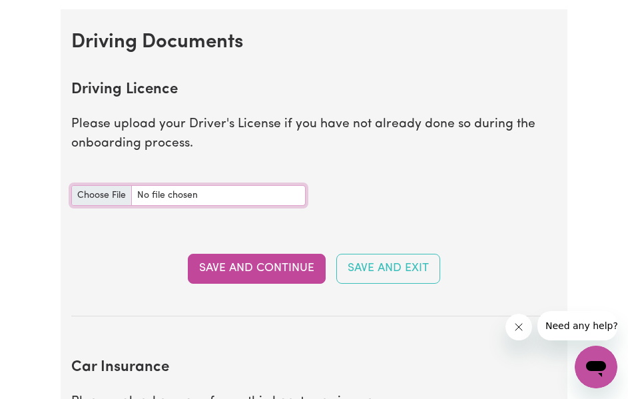
click at [104, 187] on input "Driving Licence document" at bounding box center [188, 195] width 235 height 21
type input "C:\fakepath\WIN_20250825_21_23_02_Pro.jpg"
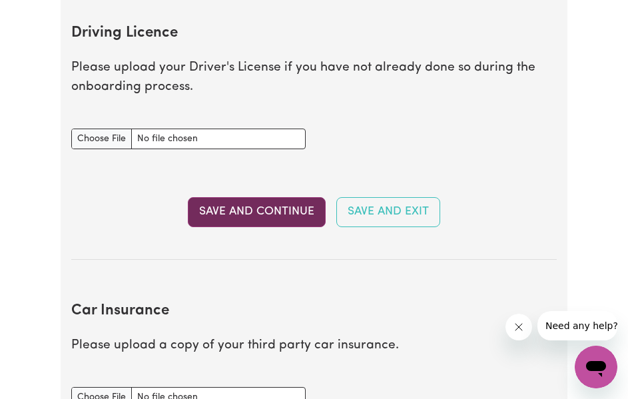
click at [277, 222] on button "Save and Continue" at bounding box center [257, 211] width 138 height 29
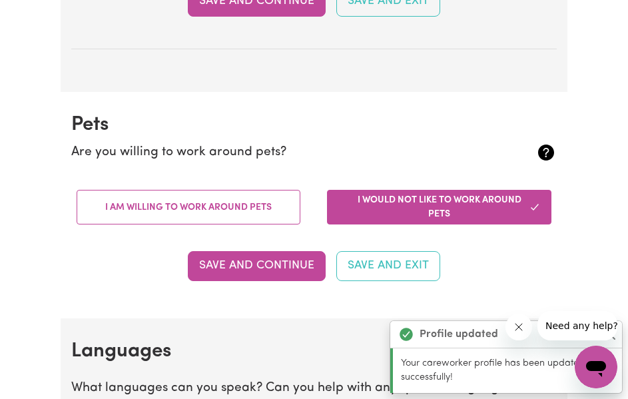
scroll to position [1201, 0]
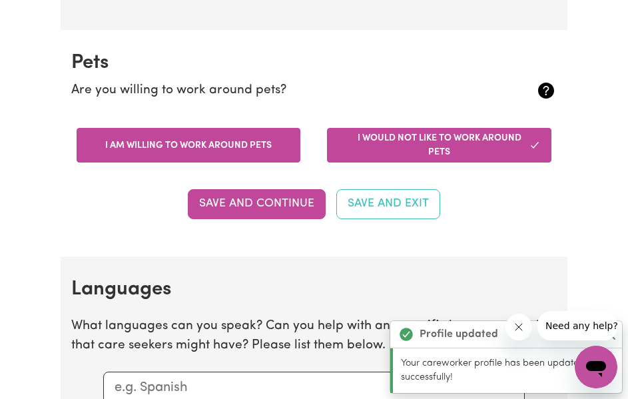
click at [188, 161] on button "I am willing to work around pets" at bounding box center [189, 145] width 224 height 35
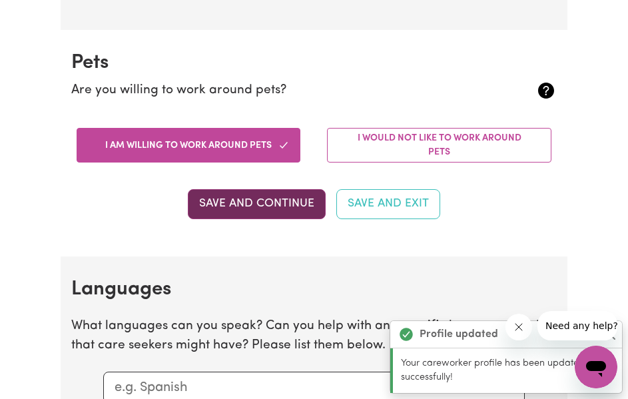
click at [258, 197] on button "Save and Continue" at bounding box center [257, 203] width 138 height 29
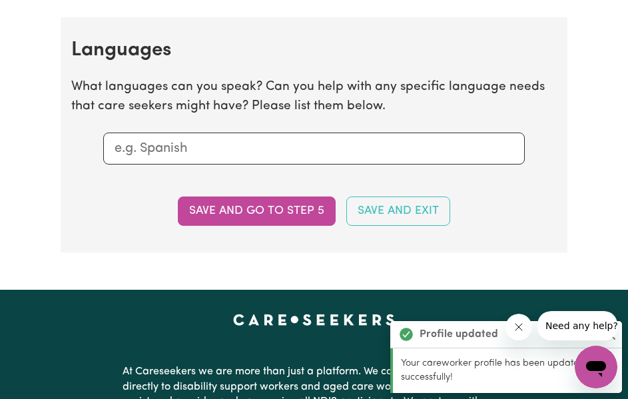
scroll to position [1458, 0]
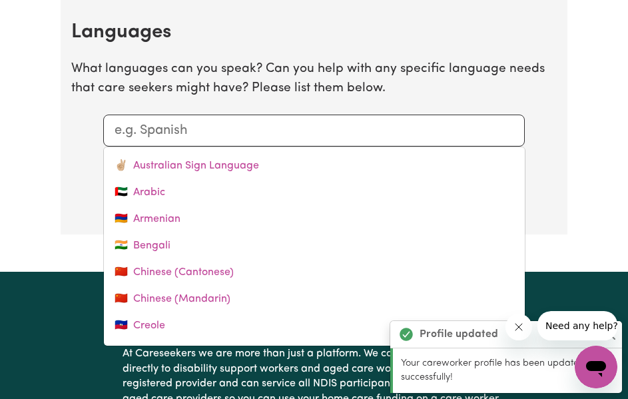
click at [202, 128] on input "text" at bounding box center [313, 130] width 399 height 20
type input "v"
type input "[DEMOGRAPHIC_DATA]"
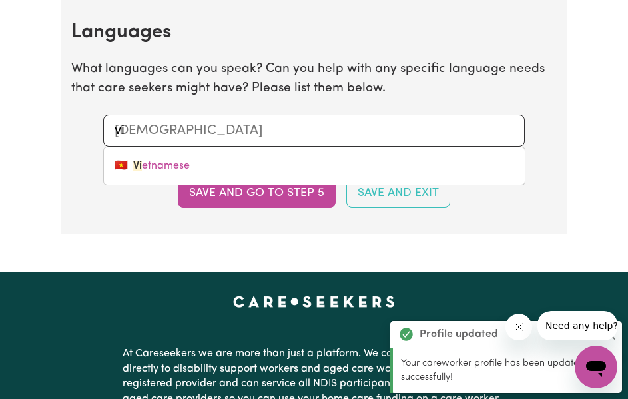
type input "[DEMOGRAPHIC_DATA]"
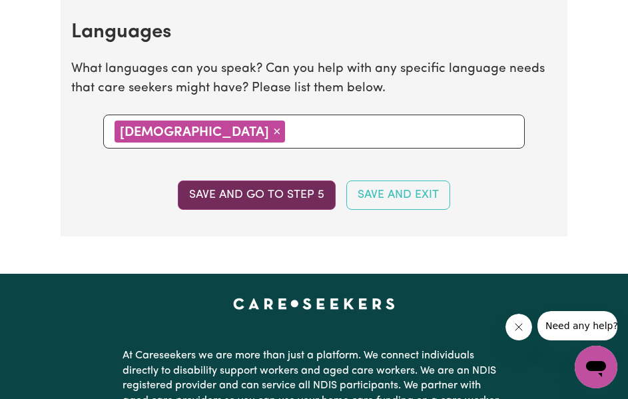
click at [309, 194] on button "Save and go to step 5" at bounding box center [257, 194] width 158 height 29
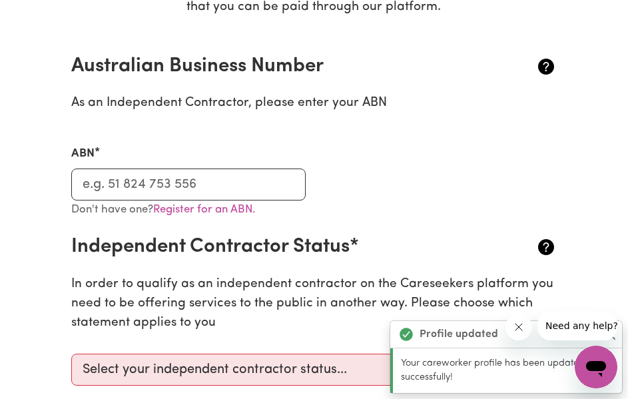
scroll to position [267, 0]
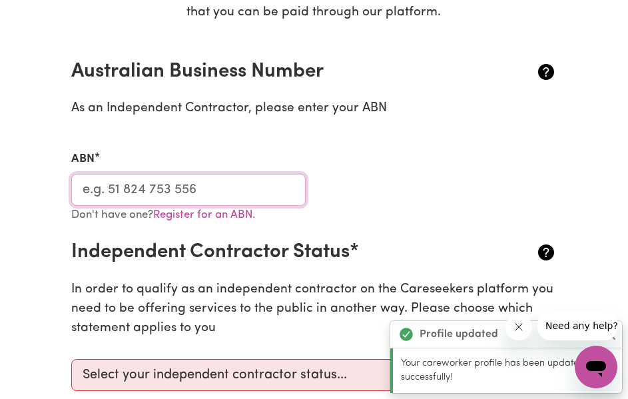
click at [217, 188] on input "ABN" at bounding box center [188, 190] width 235 height 32
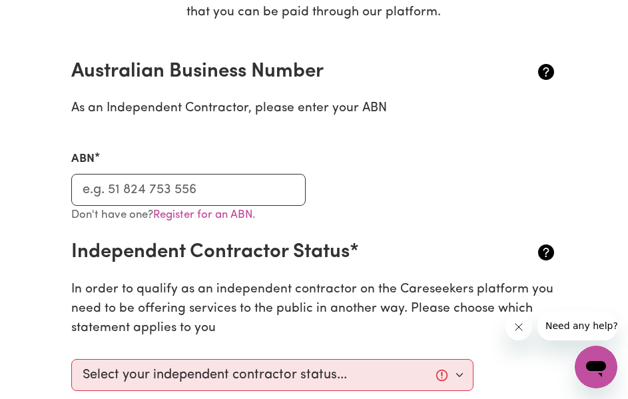
click at [265, 140] on div "ABN" at bounding box center [188, 169] width 251 height 71
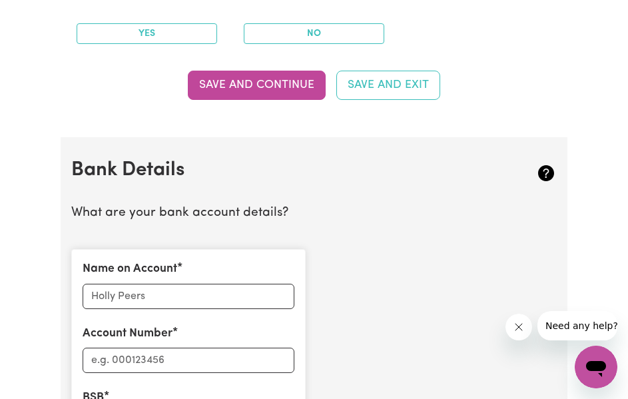
scroll to position [782, 0]
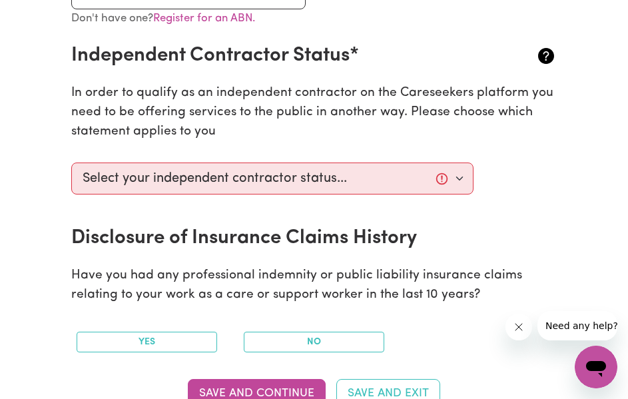
scroll to position [465, 0]
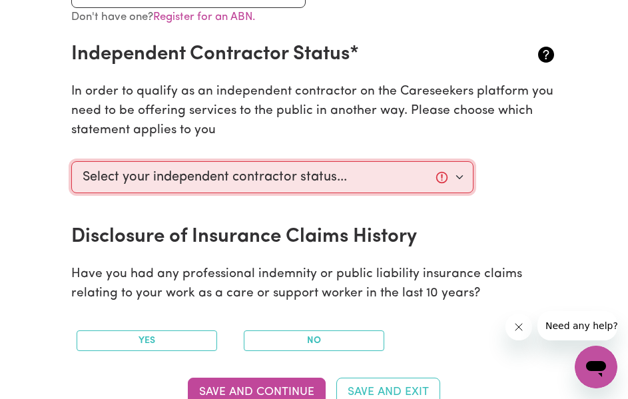
click at [437, 166] on select "Select your independent contractor status... I am providing services through an…" at bounding box center [272, 177] width 402 height 32
select select "I am providing services through another platform"
click at [71, 162] on select "Select your independent contractor status... I am providing services through an…" at bounding box center [272, 177] width 402 height 32
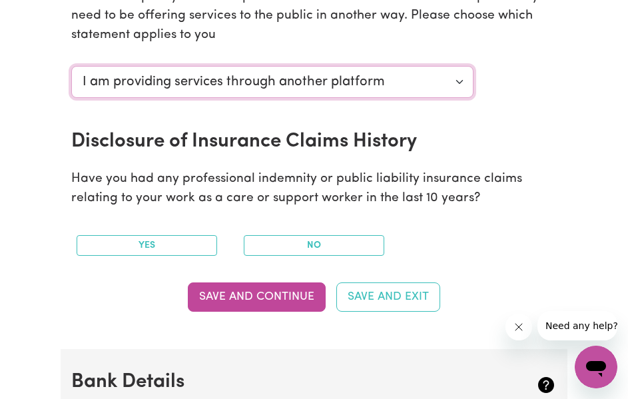
scroll to position [562, 0]
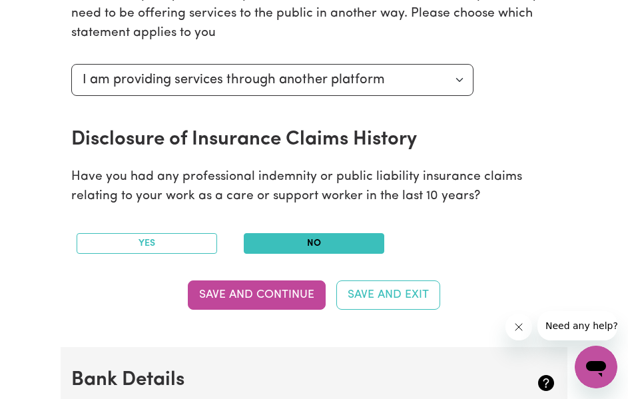
click at [334, 240] on button "No" at bounding box center [314, 243] width 140 height 21
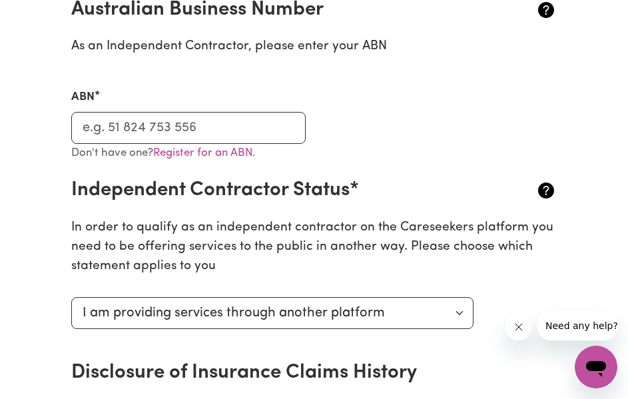
scroll to position [256, 0]
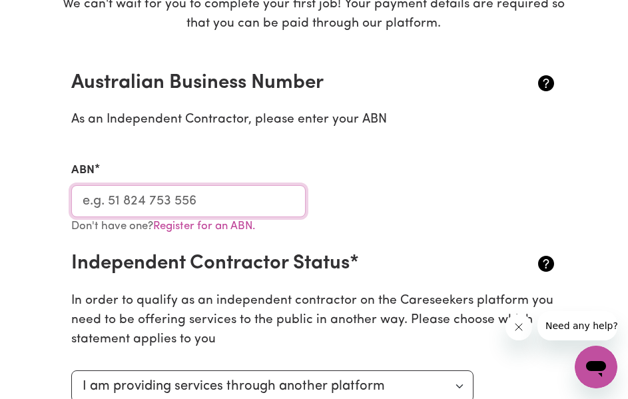
click at [186, 186] on input "ABN" at bounding box center [188, 201] width 235 height 32
paste input "30360038"
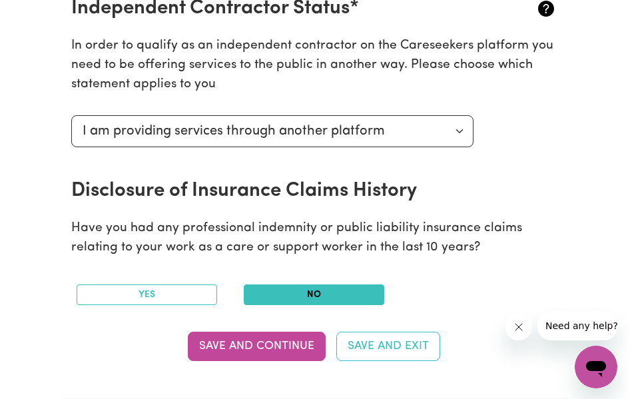
scroll to position [517, 0]
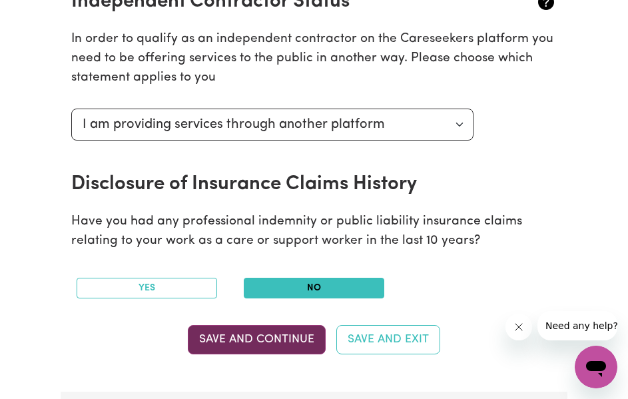
click at [272, 341] on button "Save and Continue" at bounding box center [257, 339] width 138 height 29
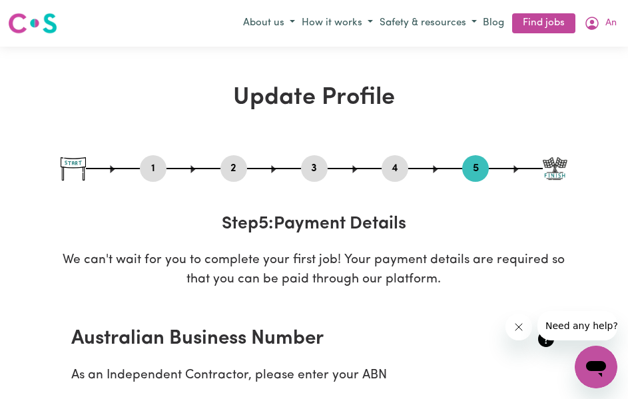
scroll to position [335, 0]
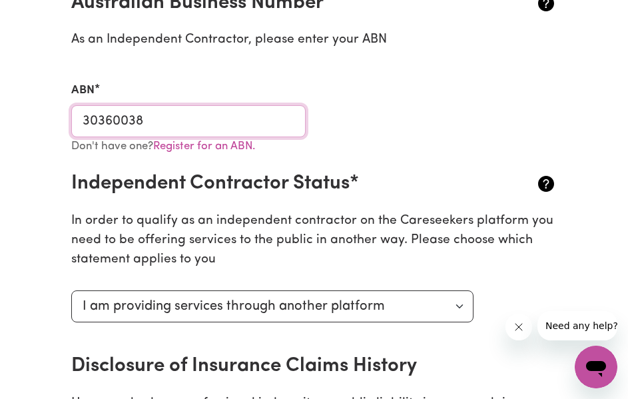
click at [180, 117] on input "30360038" at bounding box center [188, 121] width 235 height 32
type input "3"
paste input "30360038"
type input "3"
click at [128, 133] on input "ABN" at bounding box center [188, 121] width 235 height 32
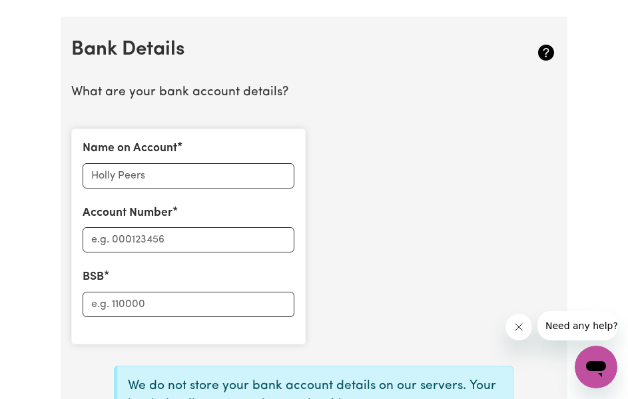
scroll to position [888, 0]
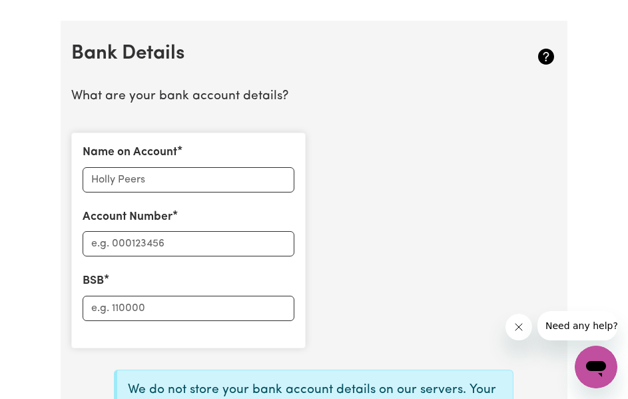
type input "56820047937"
click at [151, 183] on input "Name on Account" at bounding box center [189, 179] width 212 height 25
type input "[PERSON_NAME]"
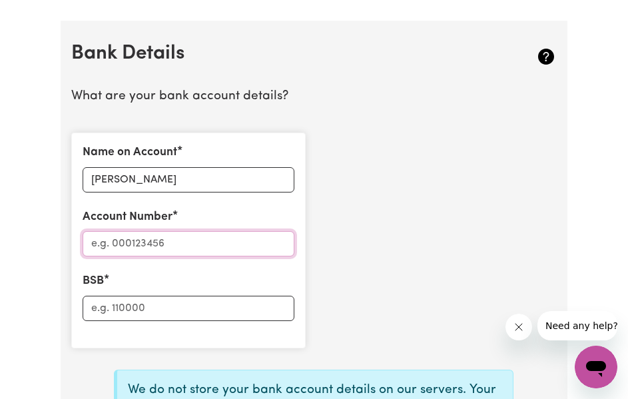
click at [154, 248] on input "Account Number" at bounding box center [189, 243] width 212 height 25
type input "10429535"
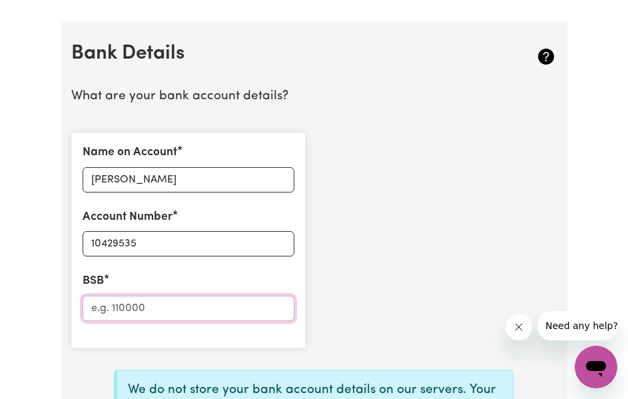
click at [132, 313] on input "BSB" at bounding box center [189, 308] width 212 height 25
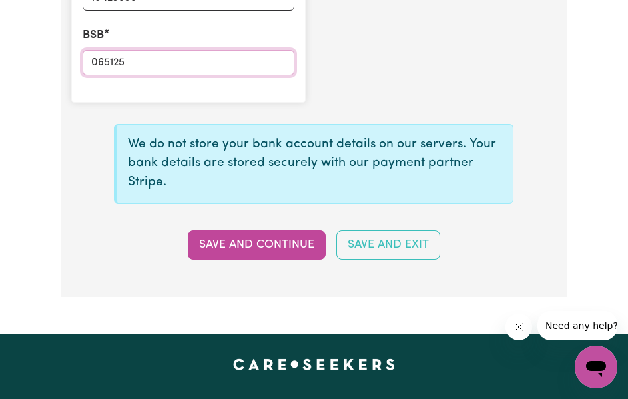
scroll to position [1136, 0]
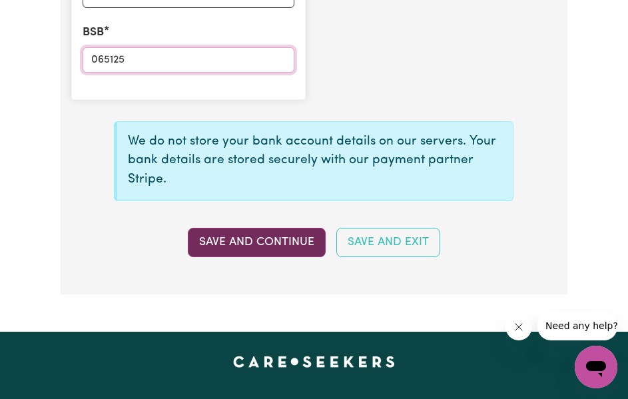
type input "065125"
click at [265, 248] on button "Save and Continue" at bounding box center [257, 242] width 138 height 29
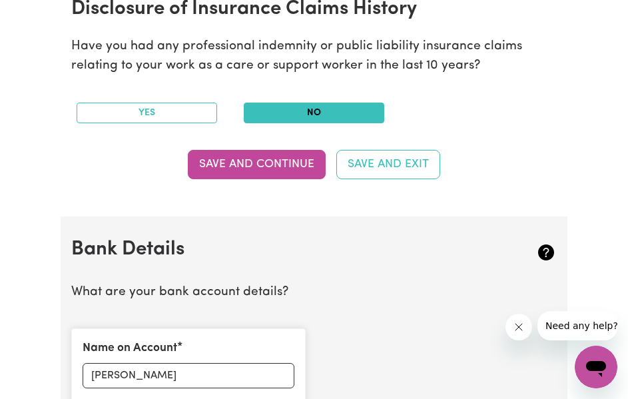
scroll to position [692, 0]
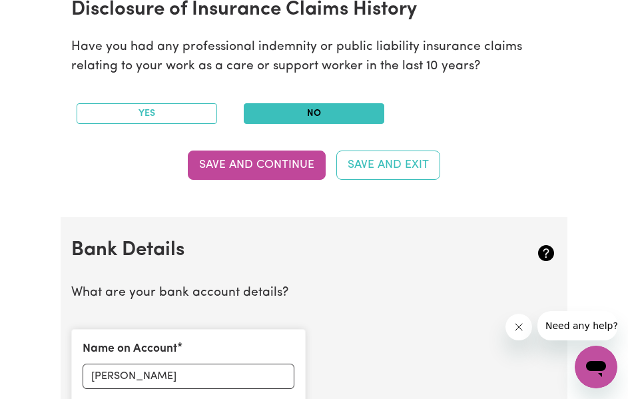
select select
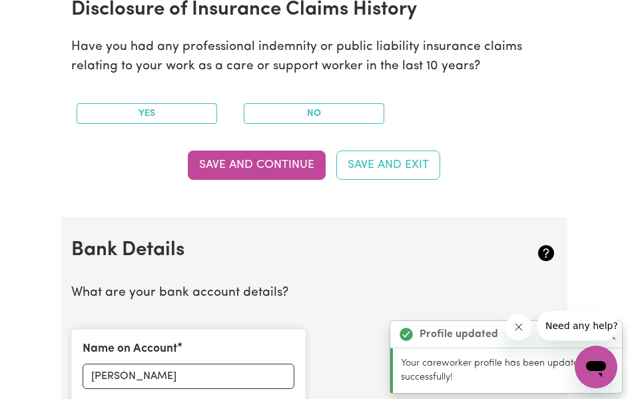
type input "****9535"
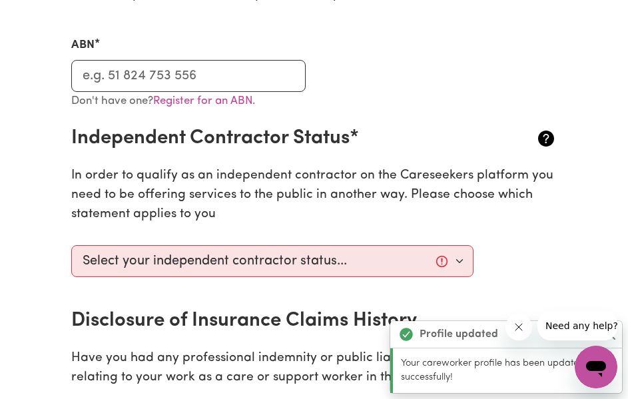
scroll to position [0, 0]
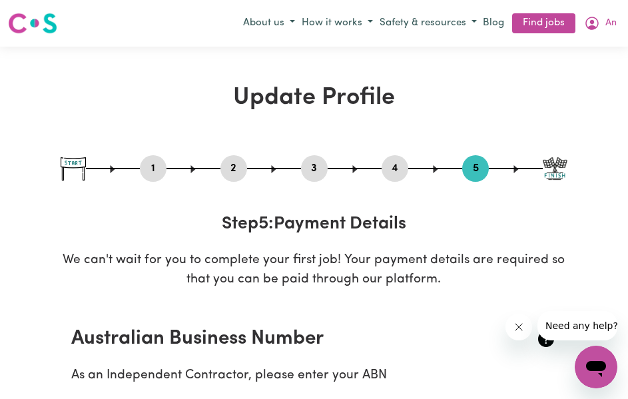
click at [302, 173] on button "3" at bounding box center [314, 168] width 27 height 17
select select "Certificate III (Individual Support)"
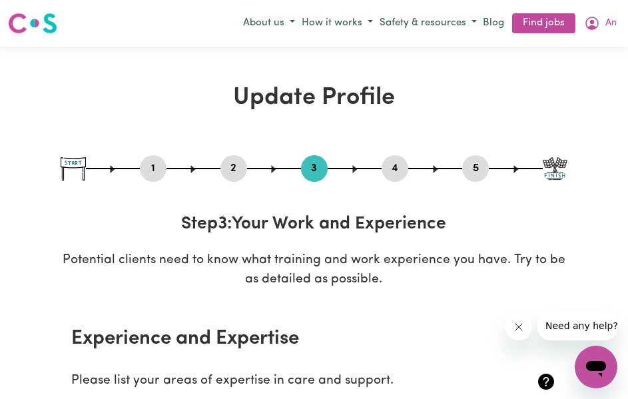
click at [392, 164] on button "4" at bounding box center [394, 168] width 27 height 17
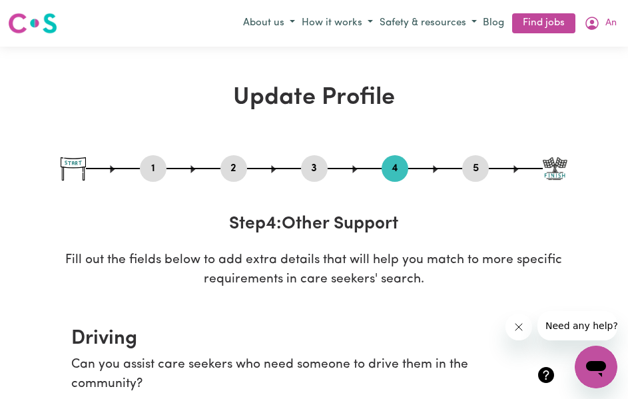
click at [224, 174] on button "2" at bounding box center [233, 168] width 27 height 17
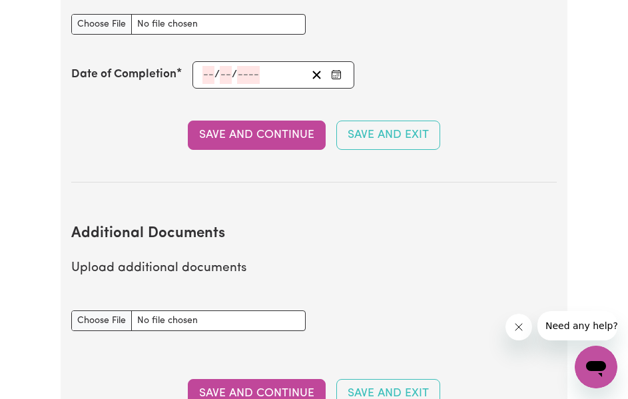
scroll to position [2458, 0]
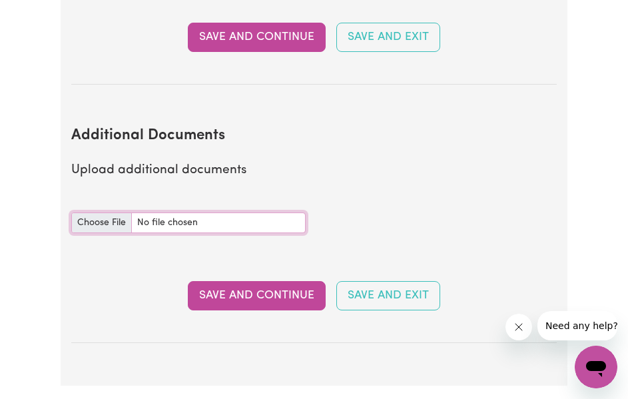
click at [97, 224] on input "Additional Documents document" at bounding box center [188, 222] width 235 height 21
type input "C:\fakepath\Nguyen_Khang_CHC33021_9572096.pdf"
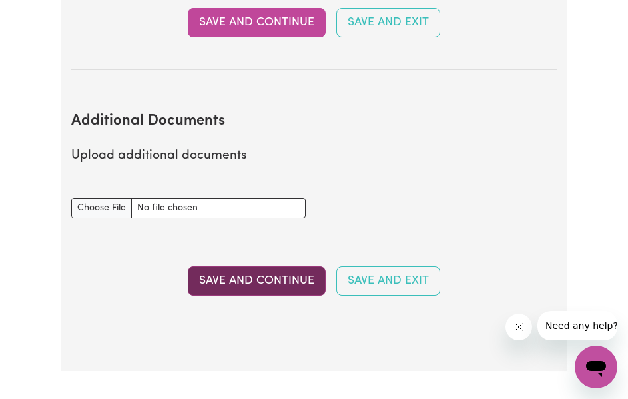
click at [210, 293] on button "Save and Continue" at bounding box center [257, 280] width 138 height 29
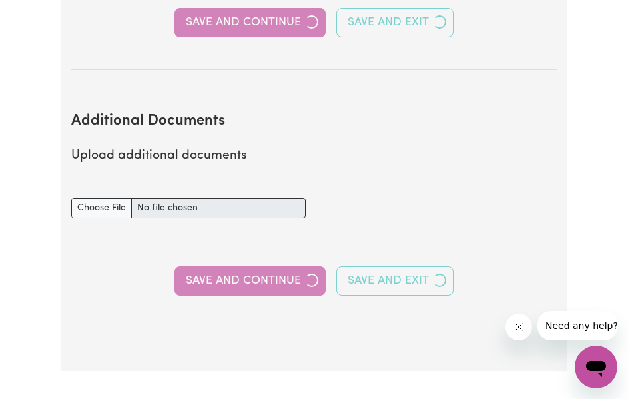
select select "Certificate III (Individual Support)"
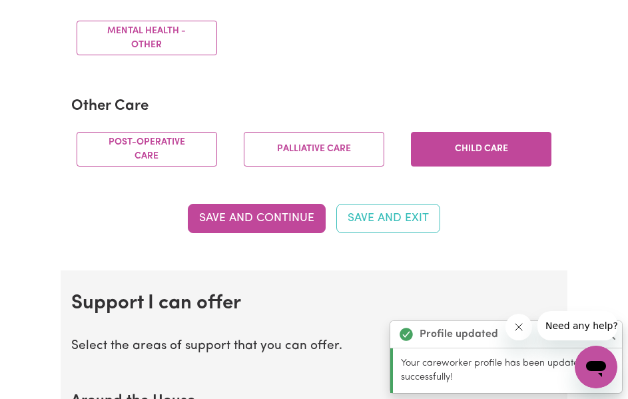
scroll to position [948, 0]
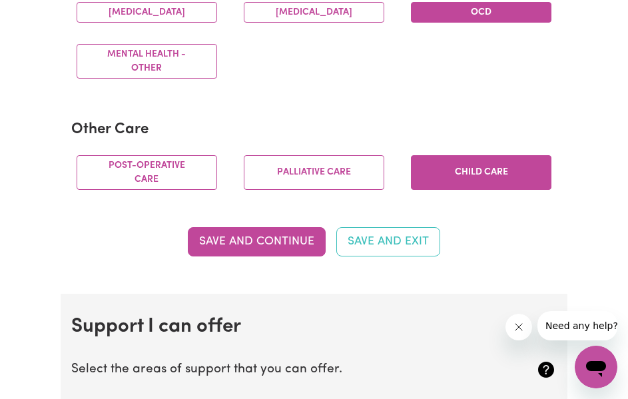
click at [308, 127] on section "Other Care Post-operative care [MEDICAL_DATA] Child care" at bounding box center [314, 160] width 486 height 101
click at [369, 133] on section "Other Care Post-operative care [MEDICAL_DATA] Child care" at bounding box center [314, 160] width 486 height 101
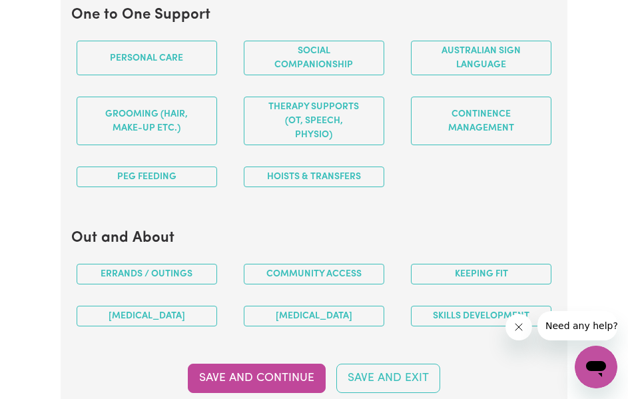
scroll to position [1318, 0]
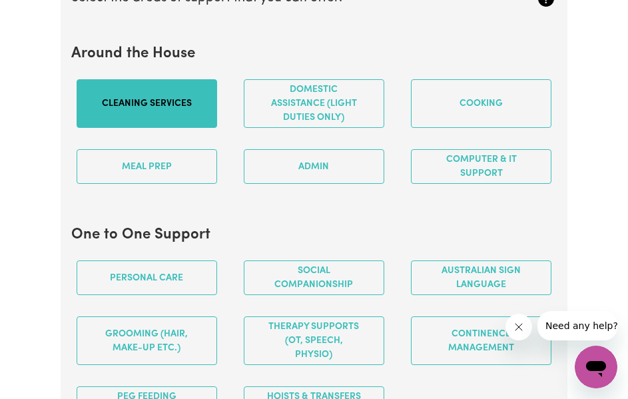
click at [196, 128] on button "Cleaning services" at bounding box center [147, 103] width 140 height 49
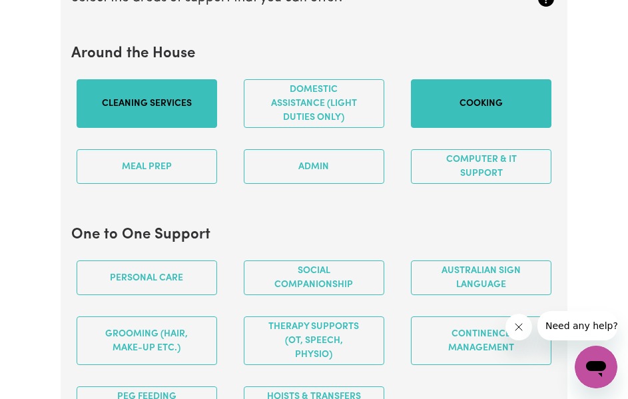
click at [435, 121] on button "Cooking" at bounding box center [481, 103] width 140 height 49
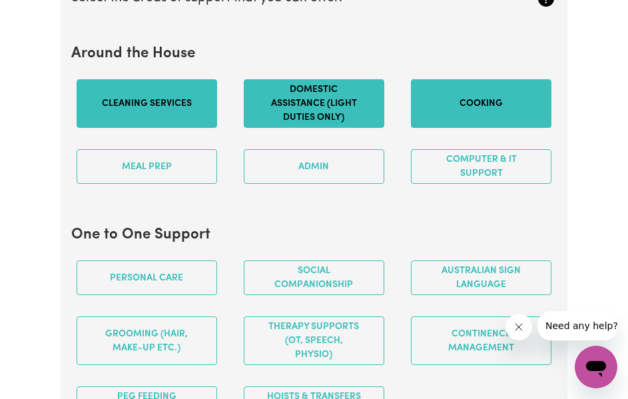
click at [346, 116] on button "Domestic assistance (light duties only)" at bounding box center [314, 103] width 140 height 49
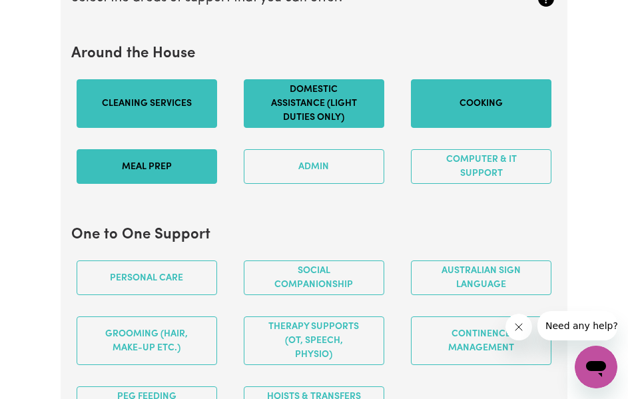
click at [166, 182] on button "Meal prep" at bounding box center [147, 166] width 140 height 35
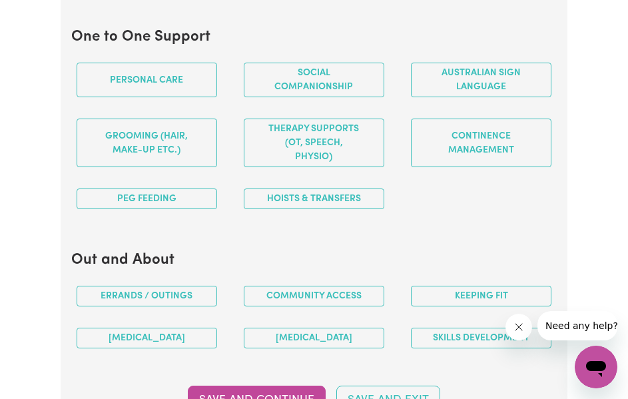
scroll to position [1518, 0]
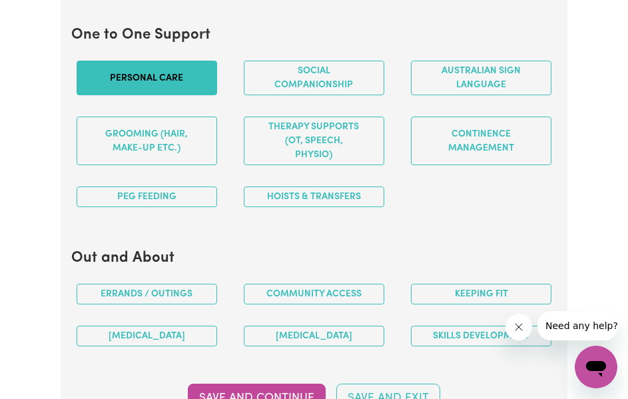
click at [164, 93] on button "Personal care" at bounding box center [147, 78] width 140 height 35
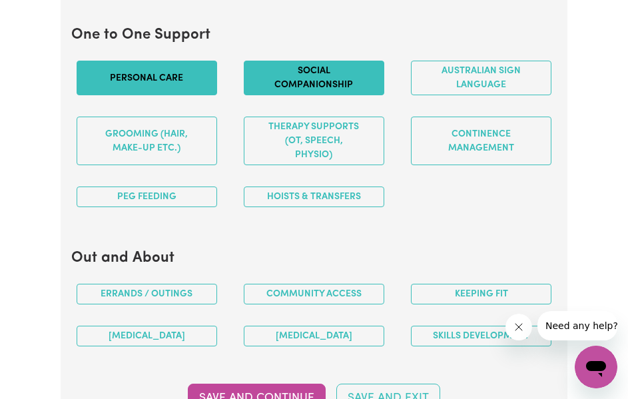
click at [333, 85] on button "Social companionship" at bounding box center [314, 78] width 140 height 35
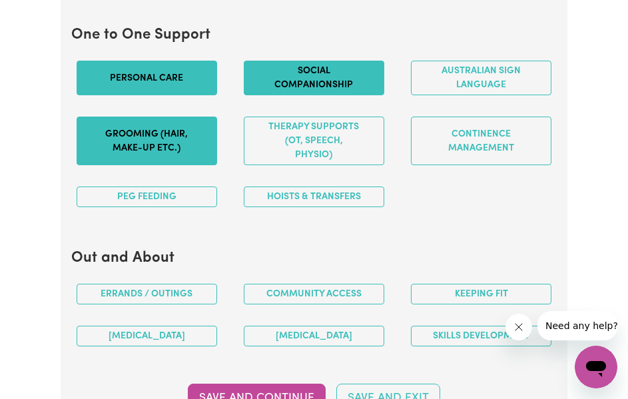
click at [190, 139] on button "Grooming (hair, make-up etc.)" at bounding box center [147, 140] width 140 height 49
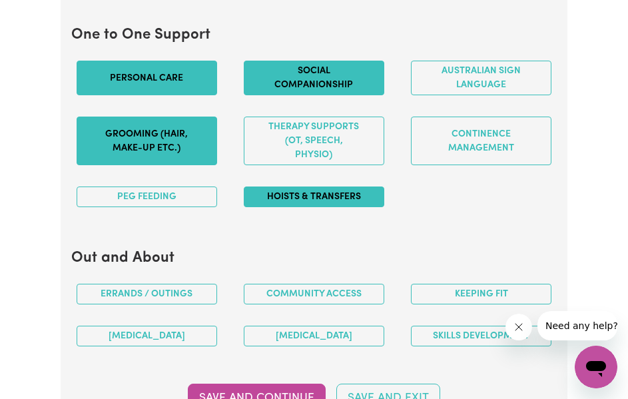
click at [323, 202] on button "Hoists & transfers" at bounding box center [314, 196] width 140 height 21
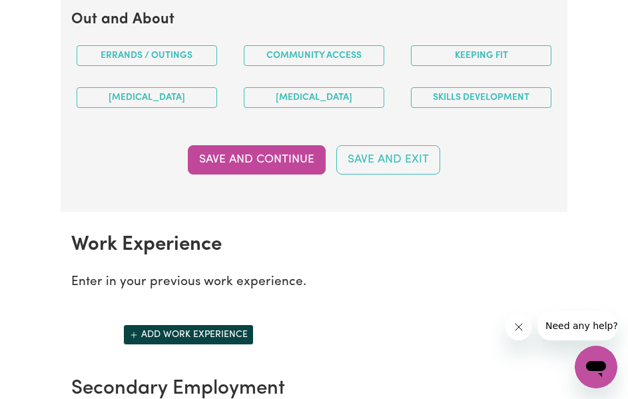
scroll to position [1756, 0]
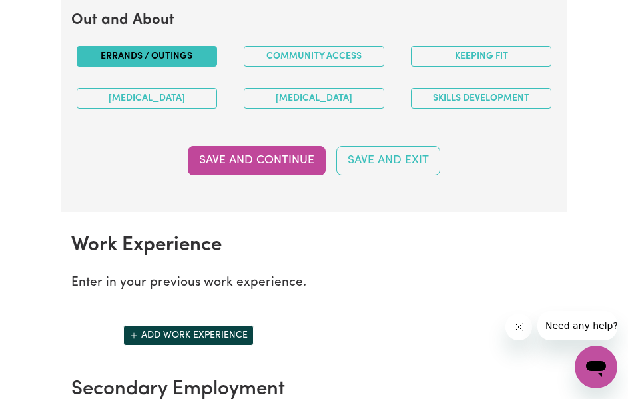
click at [182, 53] on button "Errands / Outings" at bounding box center [147, 56] width 140 height 21
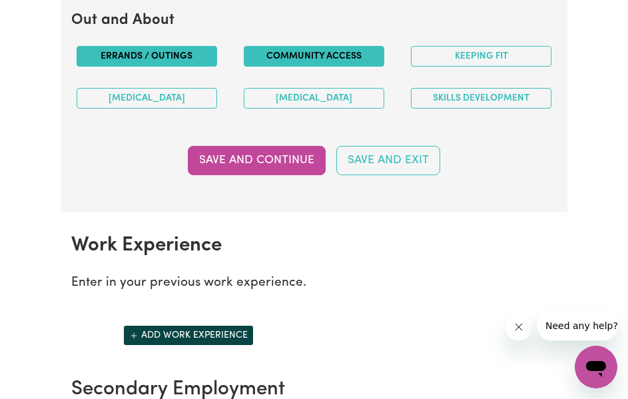
click at [282, 53] on button "Community access" at bounding box center [314, 56] width 140 height 21
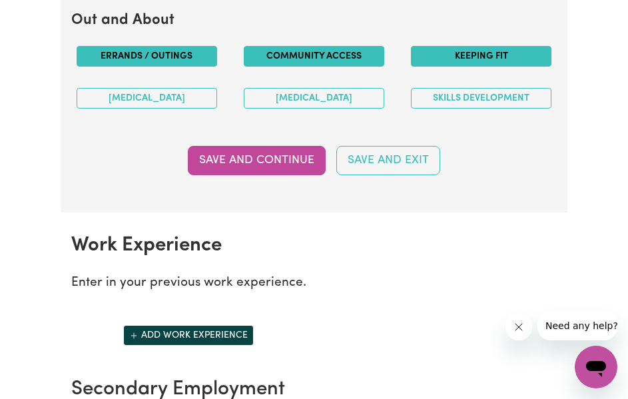
click at [449, 48] on button "Keeping fit" at bounding box center [481, 56] width 140 height 21
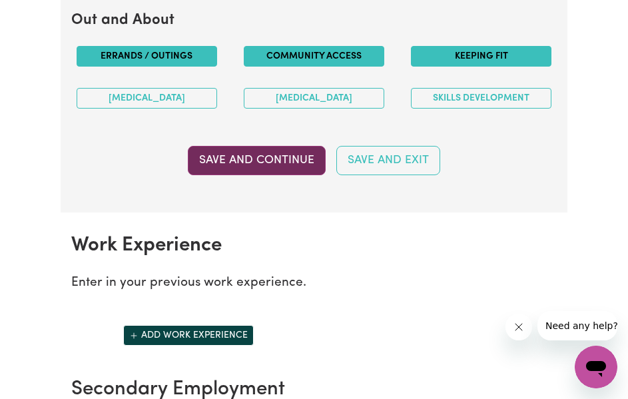
click at [250, 151] on button "Save and Continue" at bounding box center [257, 160] width 138 height 29
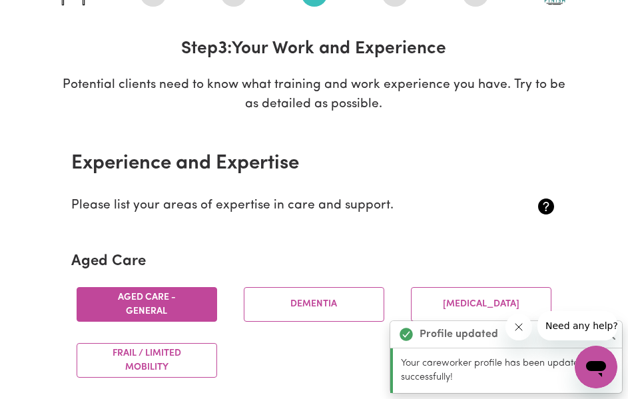
scroll to position [0, 0]
